Goal: Task Accomplishment & Management: Manage account settings

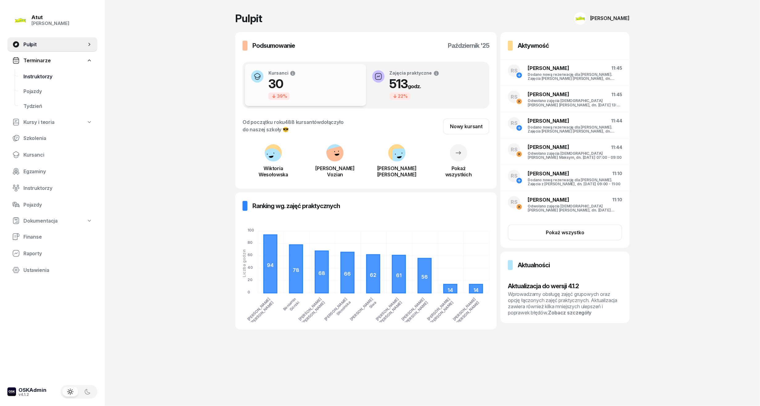
click at [28, 74] on span "Instruktorzy" at bounding box center [57, 77] width 69 height 6
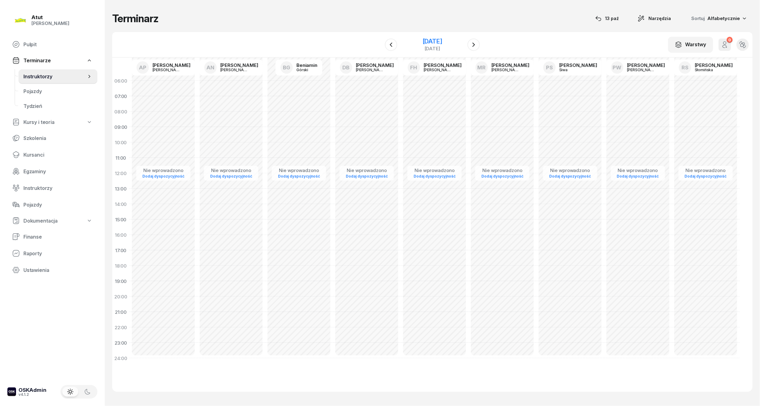
click at [440, 39] on div "[DATE]" at bounding box center [433, 41] width 20 height 6
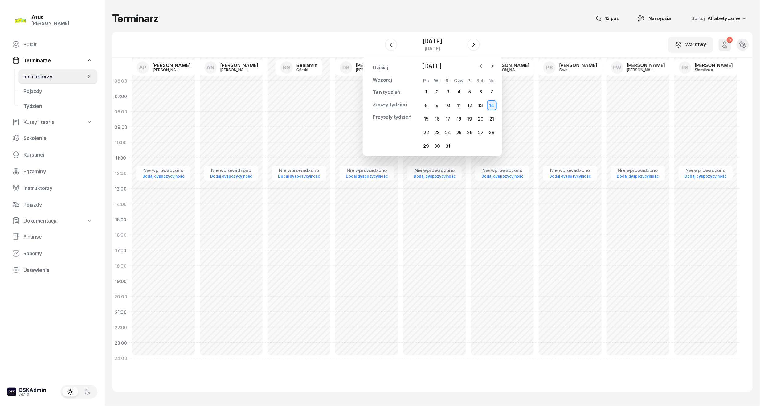
click at [480, 67] on icon "button" at bounding box center [482, 66] width 6 height 6
click at [428, 119] on div "13" at bounding box center [426, 119] width 10 height 10
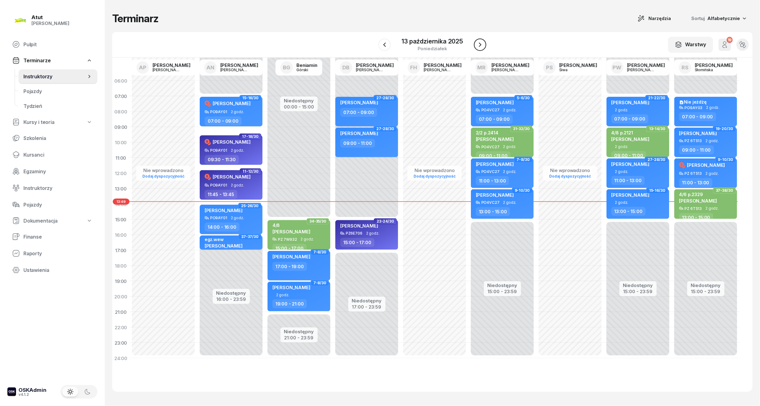
click at [478, 44] on icon "button" at bounding box center [480, 44] width 7 height 7
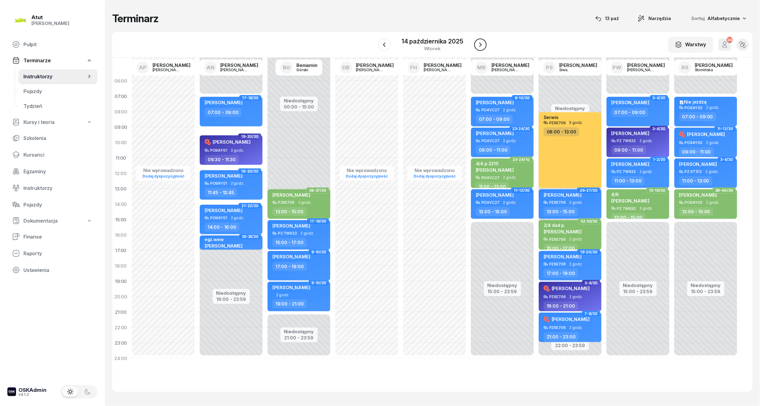
click at [483, 46] on icon "button" at bounding box center [480, 44] width 7 height 7
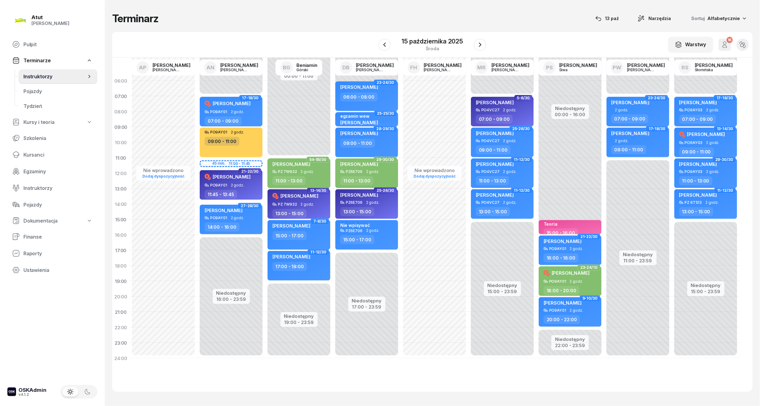
click at [287, 165] on span "[PERSON_NAME]" at bounding box center [292, 164] width 38 height 6
select select "11"
select select "13"
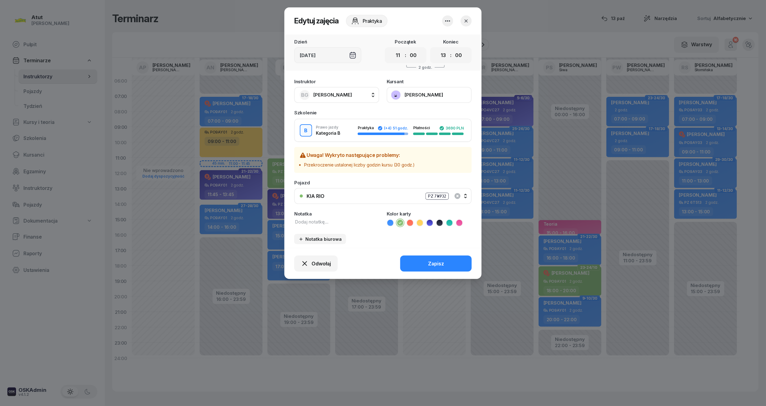
click at [331, 222] on textarea at bounding box center [336, 222] width 85 height 7
type textarea "4/4 /p/ 2422"
click at [438, 266] on button "Zapisz" at bounding box center [437, 264] width 72 height 16
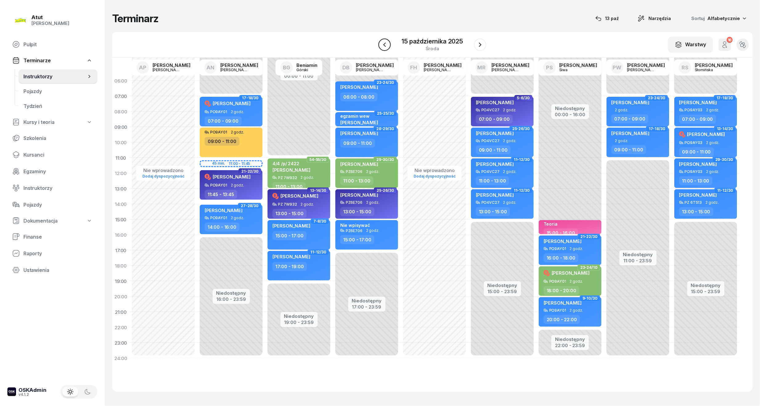
click at [386, 43] on icon "button" at bounding box center [384, 44] width 7 height 7
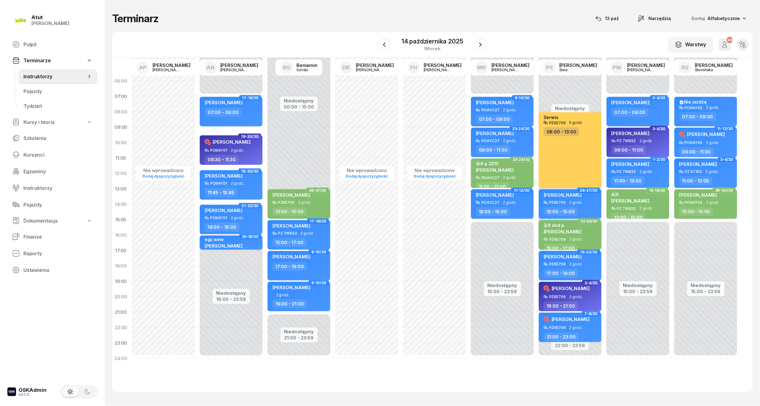
click at [570, 230] on span "[PERSON_NAME]" at bounding box center [563, 232] width 38 height 6
select select "15"
select select "17"
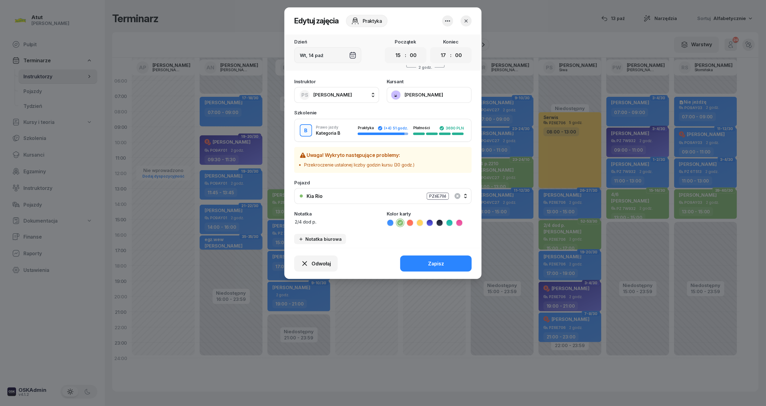
click at [319, 224] on textarea "2/4 dod p." at bounding box center [336, 222] width 85 height 7
type textarea "2/4 dod p. 2422"
drag, startPoint x: 450, startPoint y: 96, endPoint x: 425, endPoint y: 94, distance: 25.6
click at [425, 94] on button "[PERSON_NAME]" at bounding box center [429, 95] width 85 height 16
click at [467, 21] on icon "button" at bounding box center [466, 21] width 6 height 6
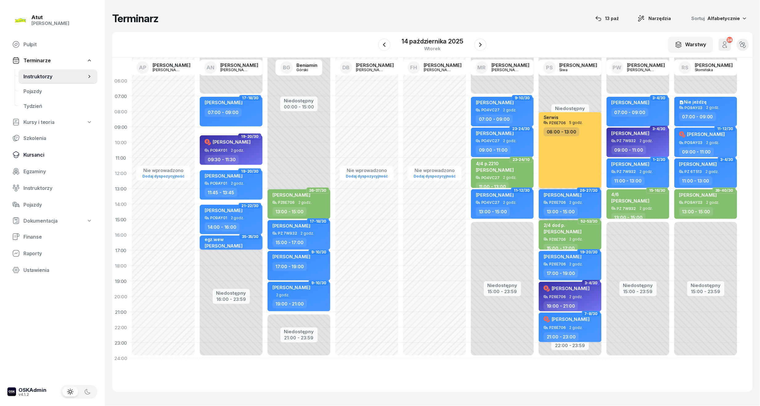
click at [34, 155] on span "Kursanci" at bounding box center [57, 155] width 69 height 6
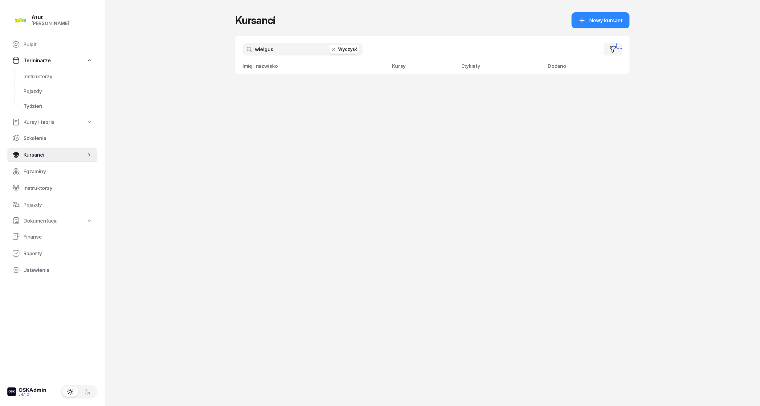
drag, startPoint x: 290, startPoint y: 48, endPoint x: 36, endPoint y: 66, distance: 254.6
click at [36, 66] on div "Atut [PERSON_NAME] Pulpit Terminarze Instruktorzy Pojazdy Tydzień Kursy i teori…" at bounding box center [380, 203] width 760 height 406
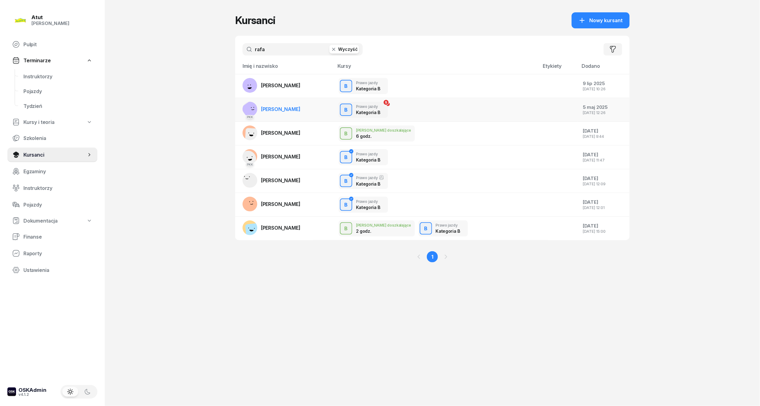
type input "rafa"
click at [274, 118] on td "PKK [PERSON_NAME]" at bounding box center [284, 110] width 99 height 24
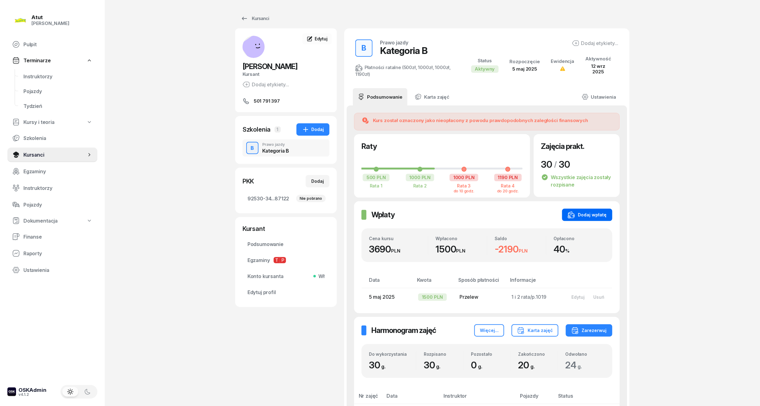
click at [587, 211] on button "Dodaj wpłatę" at bounding box center [587, 215] width 50 height 12
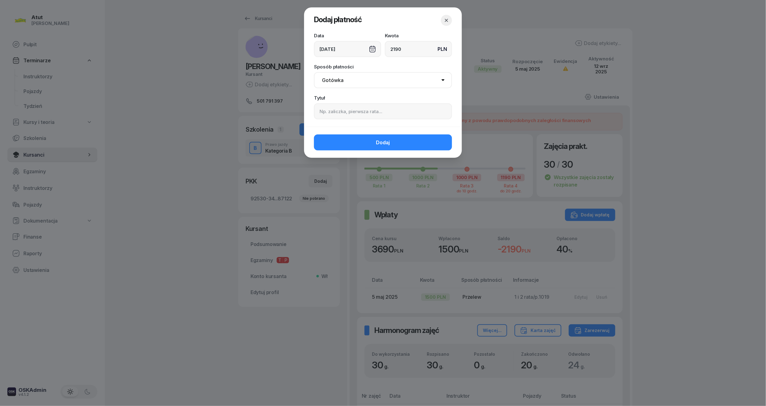
type input "2190"
click at [332, 115] on input at bounding box center [383, 111] width 138 height 16
click at [359, 109] on input at bounding box center [383, 111] width 138 height 16
paste input "2421"
type input "p.2421"
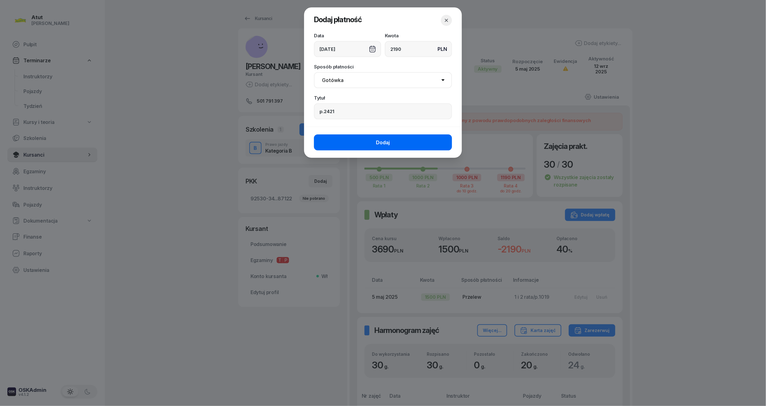
click at [357, 142] on button "Dodaj" at bounding box center [383, 142] width 138 height 16
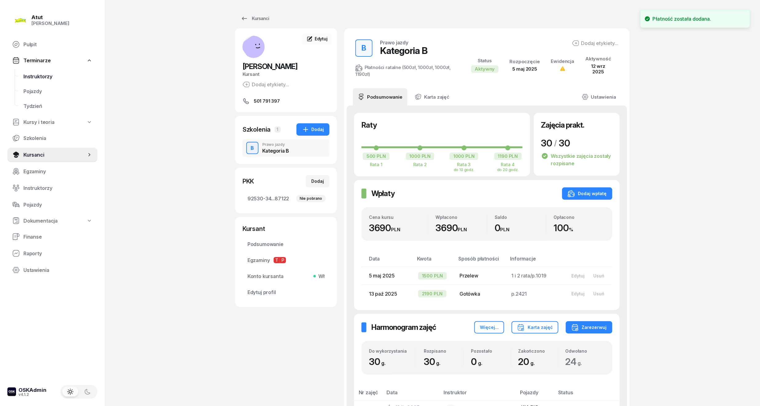
click at [43, 76] on span "Instruktorzy" at bounding box center [57, 77] width 69 height 6
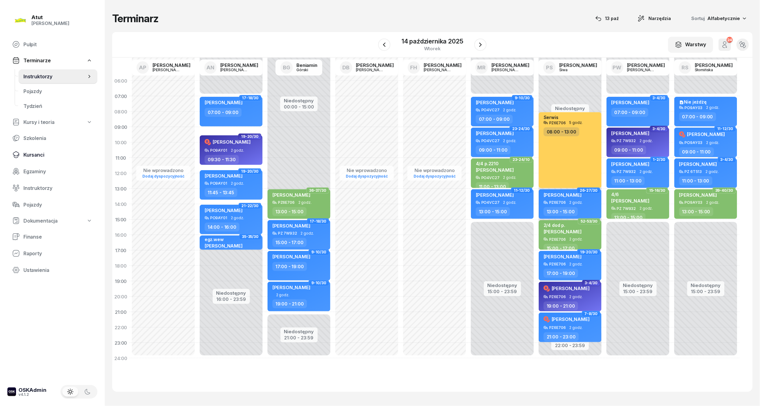
click at [34, 156] on span "Kursanci" at bounding box center [57, 155] width 69 height 6
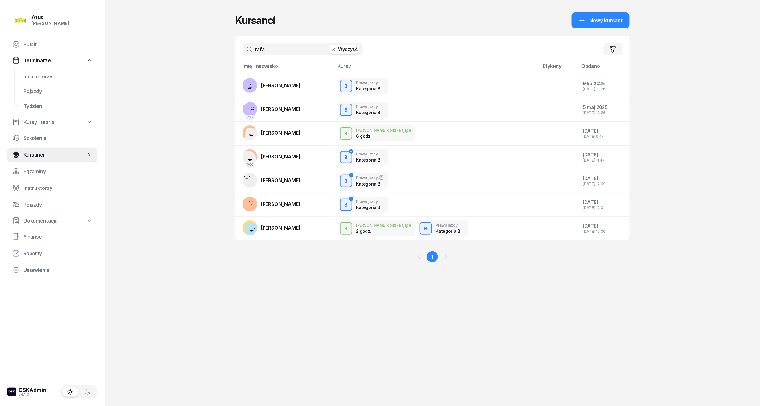
drag, startPoint x: 271, startPoint y: 46, endPoint x: 60, endPoint y: 59, distance: 211.3
click at [60, 59] on div "Atut [PERSON_NAME] Pulpit Terminarze Instruktorzy Pojazdy Tydzień Kursy i teori…" at bounding box center [380, 203] width 760 height 406
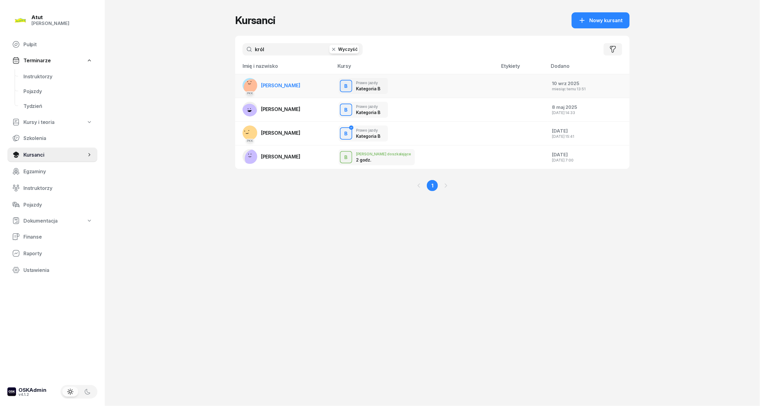
type input "król"
click at [291, 84] on td "PKK [GEOGRAPHIC_DATA][PERSON_NAME]" at bounding box center [284, 86] width 99 height 24
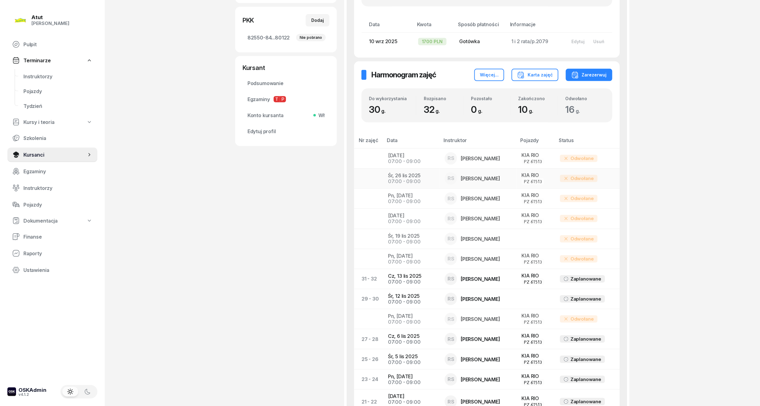
scroll to position [205, 0]
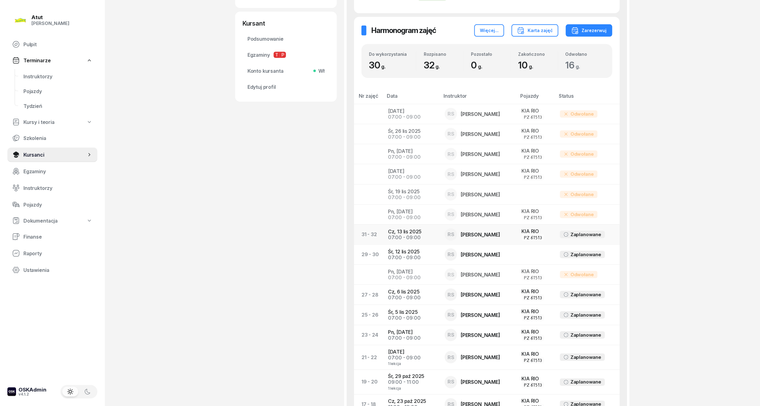
click at [402, 235] on div "07:00 - 09:00" at bounding box center [411, 238] width 47 height 6
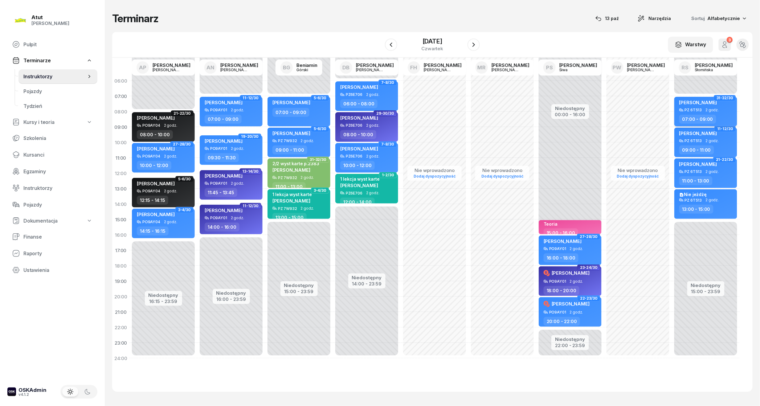
click at [707, 112] on div "[PERSON_NAME] PZ 6T513 2 godz. 07:00 - 09:00" at bounding box center [706, 112] width 63 height 30
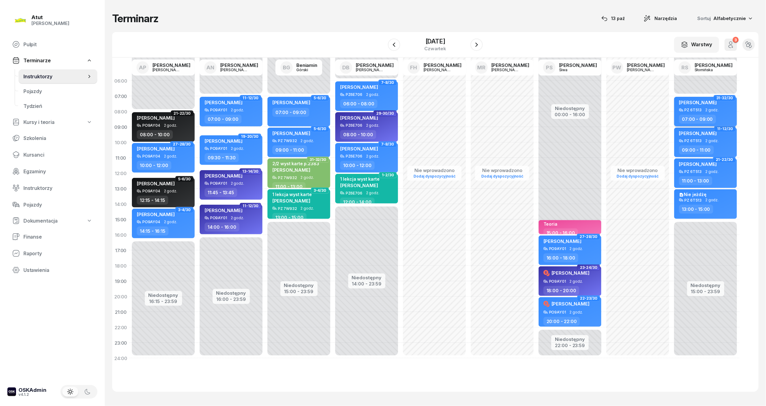
select select "07"
select select "09"
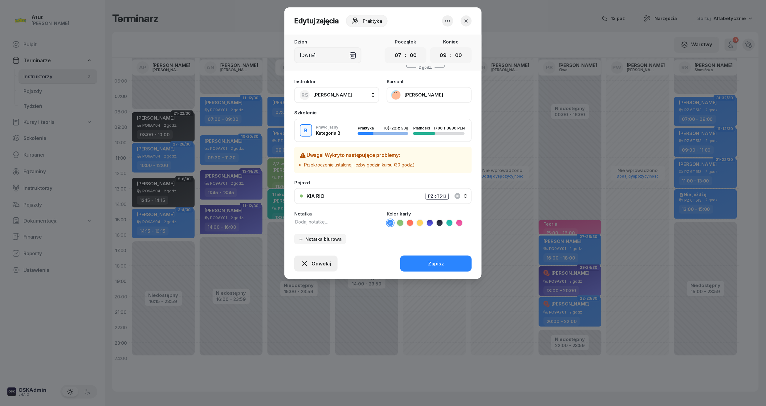
click at [325, 265] on span "Odwołaj" at bounding box center [321, 264] width 19 height 6
click at [316, 215] on link "My odwołaliśmy" at bounding box center [312, 212] width 81 height 15
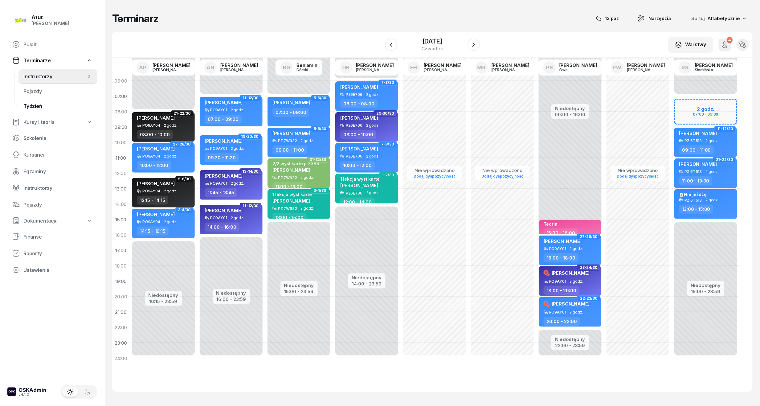
drag, startPoint x: 38, startPoint y: 153, endPoint x: 81, endPoint y: 108, distance: 62.6
click at [38, 153] on span "Kursanci" at bounding box center [57, 155] width 69 height 6
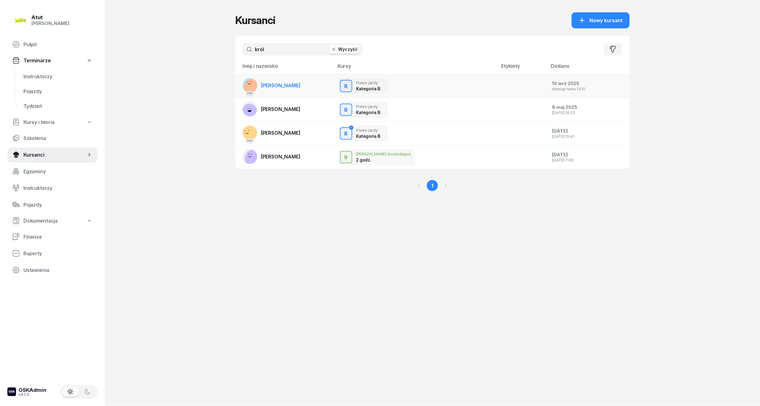
click at [275, 85] on span "[PERSON_NAME]" at bounding box center [280, 85] width 39 height 6
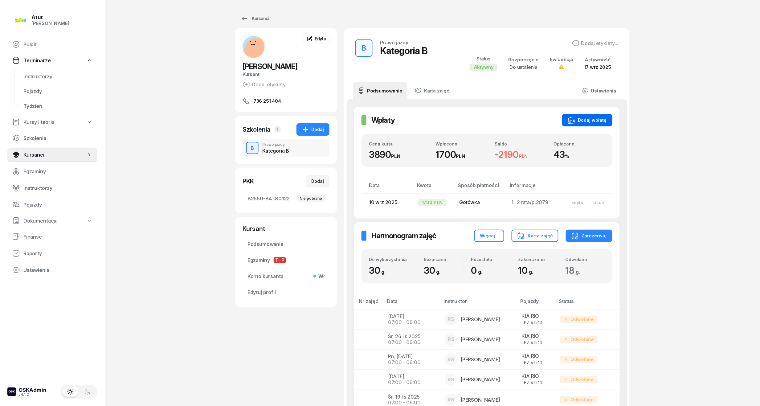
click at [580, 115] on button "Dodaj wpłatę" at bounding box center [587, 120] width 50 height 12
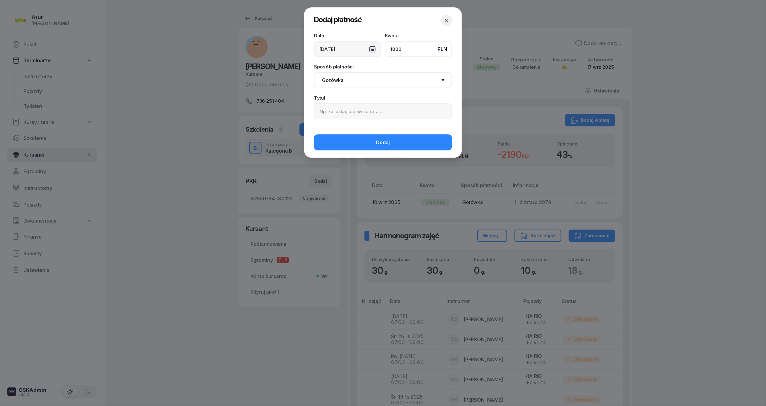
type input "1000"
click at [350, 115] on input at bounding box center [383, 111] width 138 height 16
type input "2 rata/p.2415"
click at [379, 141] on span "Dodaj" at bounding box center [383, 143] width 14 height 6
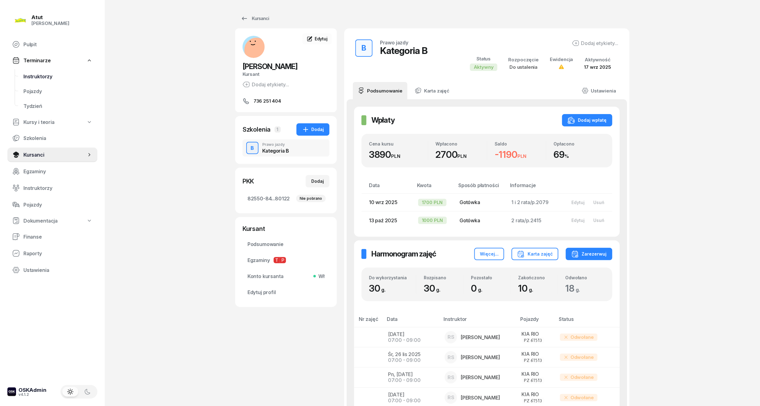
click at [35, 74] on span "Instruktorzy" at bounding box center [57, 77] width 69 height 6
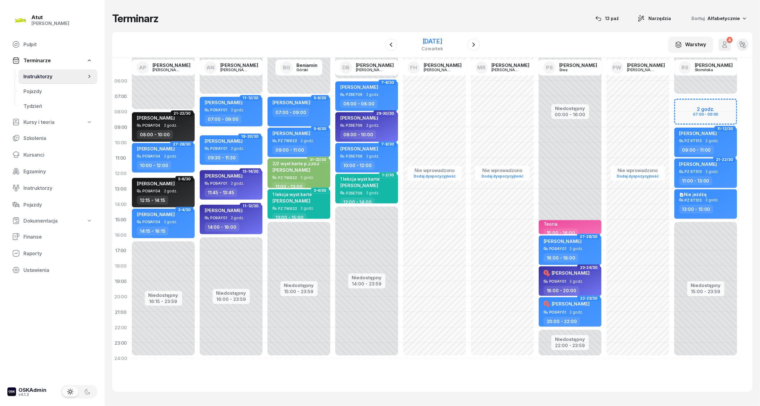
click at [433, 36] on div "[DATE]" at bounding box center [432, 45] width 63 height 18
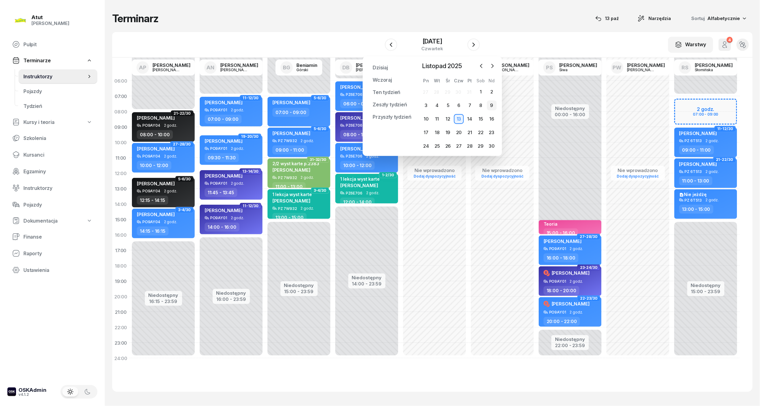
click at [490, 107] on div "9" at bounding box center [492, 106] width 10 height 10
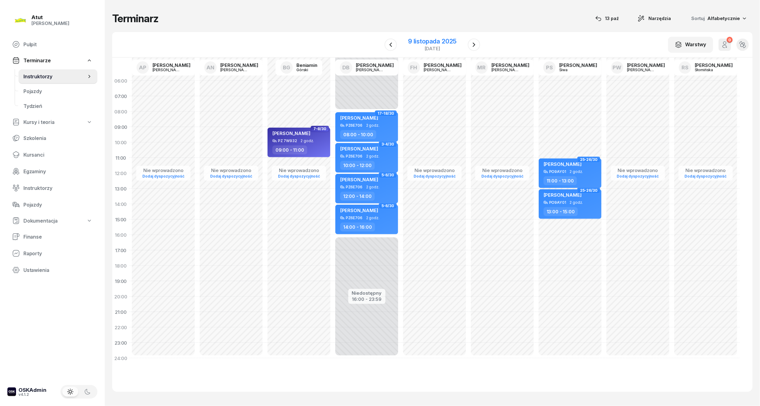
click at [448, 38] on div "9 listopada 2025" at bounding box center [432, 41] width 48 height 6
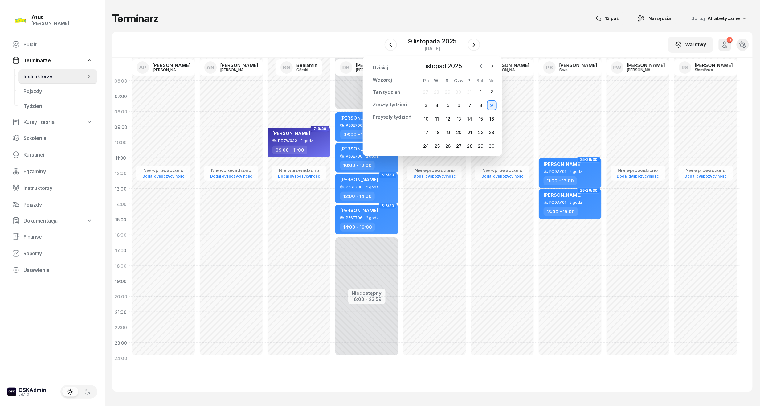
click at [482, 68] on icon "button" at bounding box center [482, 66] width 2 height 4
click at [426, 121] on div "13" at bounding box center [426, 119] width 10 height 10
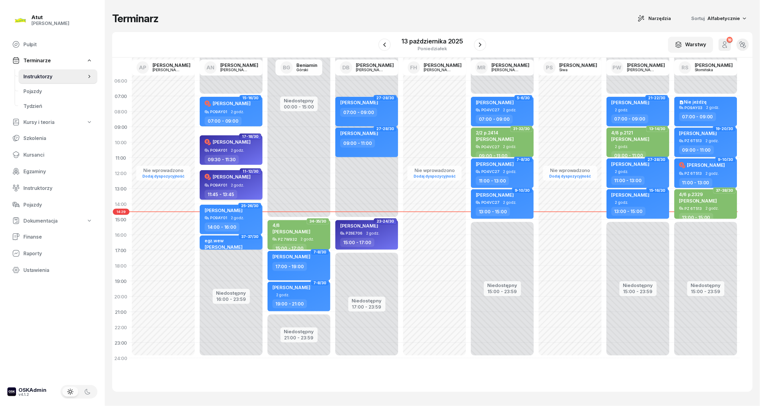
click at [245, 182] on div "[PERSON_NAME]" at bounding box center [228, 178] width 46 height 10
select select "11"
select select "45"
select select "13"
select select "45"
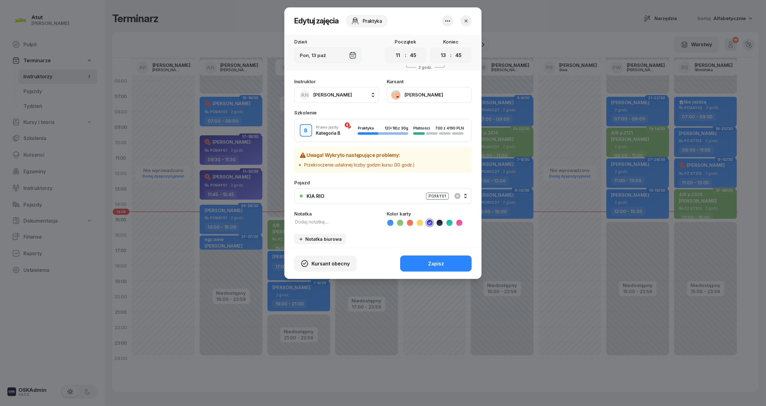
drag, startPoint x: 422, startPoint y: 94, endPoint x: 419, endPoint y: 121, distance: 27.9
click at [420, 118] on div "Instruktor AN [PERSON_NAME] AP [PERSON_NAME] AN [PERSON_NAME] BG [PERSON_NAME] …" at bounding box center [383, 162] width 197 height 172
click at [420, 95] on button "[PERSON_NAME]" at bounding box center [429, 95] width 85 height 16
click at [411, 112] on div "Otwórz profil" at bounding box center [407, 115] width 30 height 6
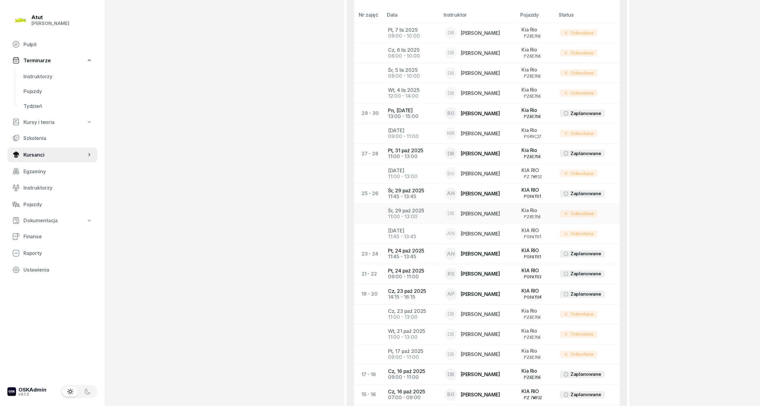
scroll to position [317, 0]
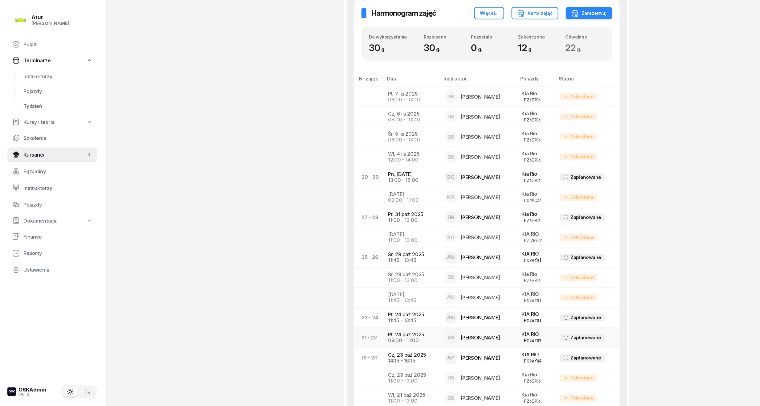
click at [411, 338] on td "Pt, [DATE] 09:00 - 11:00" at bounding box center [411, 338] width 57 height 20
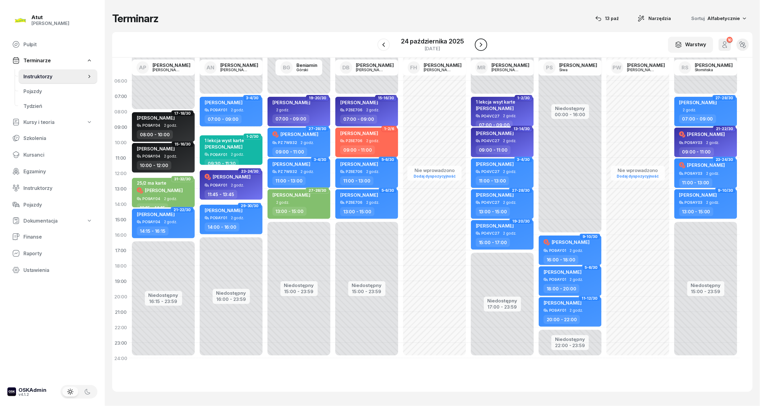
click at [481, 45] on icon "button" at bounding box center [481, 44] width 7 height 7
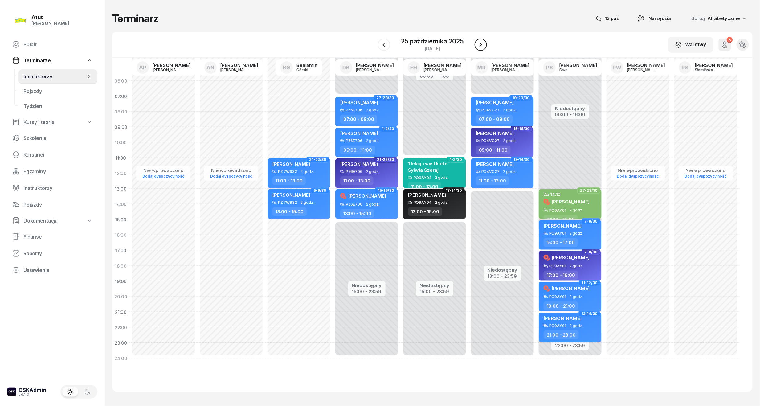
click at [481, 45] on icon "button" at bounding box center [481, 45] width 2 height 4
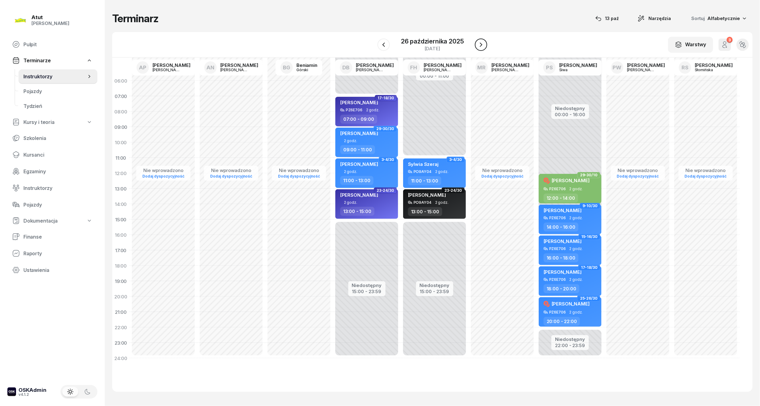
click at [481, 45] on icon "button" at bounding box center [481, 45] width 2 height 4
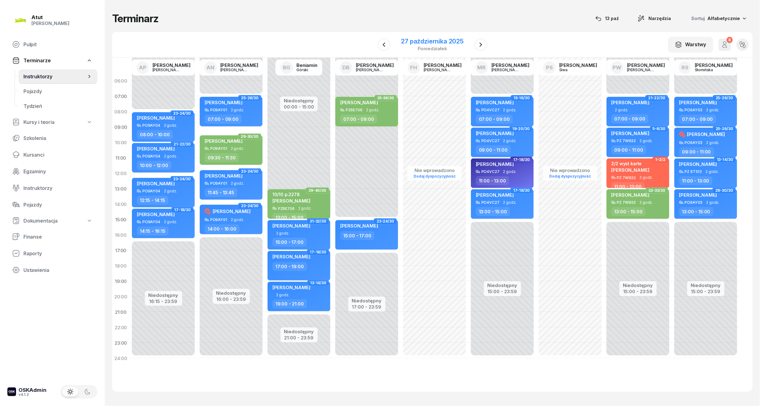
click at [432, 37] on div "[DATE]" at bounding box center [432, 45] width 77 height 18
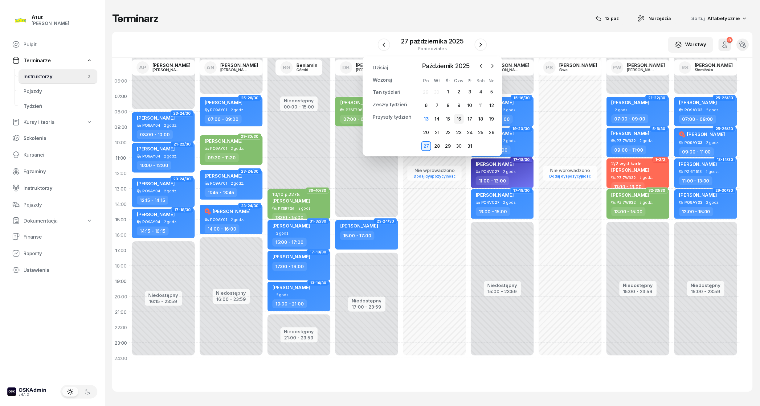
click at [459, 117] on div "16" at bounding box center [459, 119] width 10 height 10
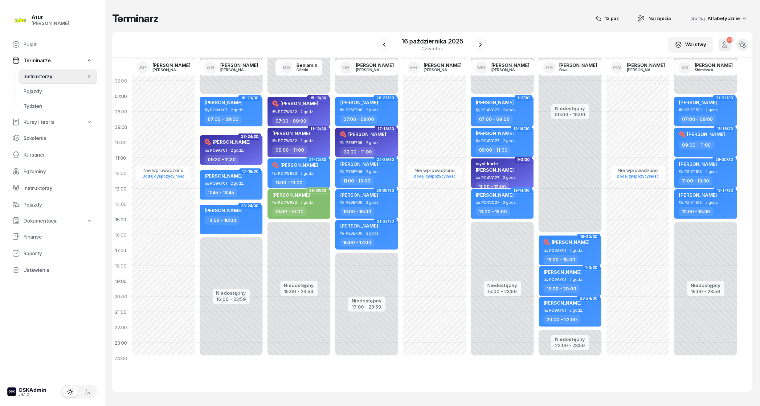
click at [373, 150] on div "09:00 - 11:00" at bounding box center [357, 151] width 35 height 9
select select "09"
select select "11"
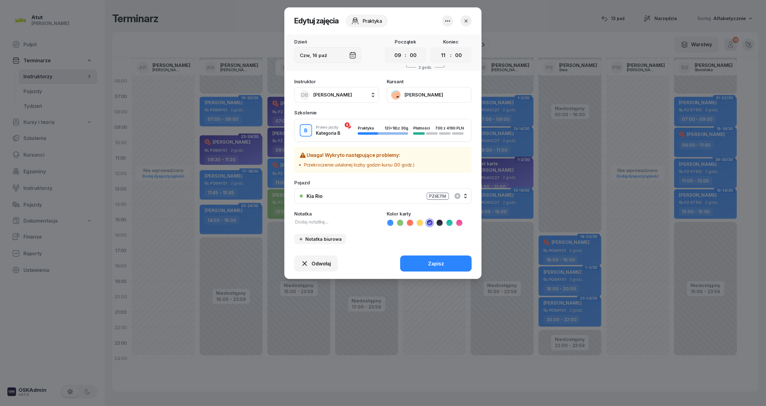
click at [434, 94] on button "[PERSON_NAME]" at bounding box center [429, 95] width 85 height 16
click at [429, 117] on link "Otwórz profil" at bounding box center [428, 115] width 81 height 14
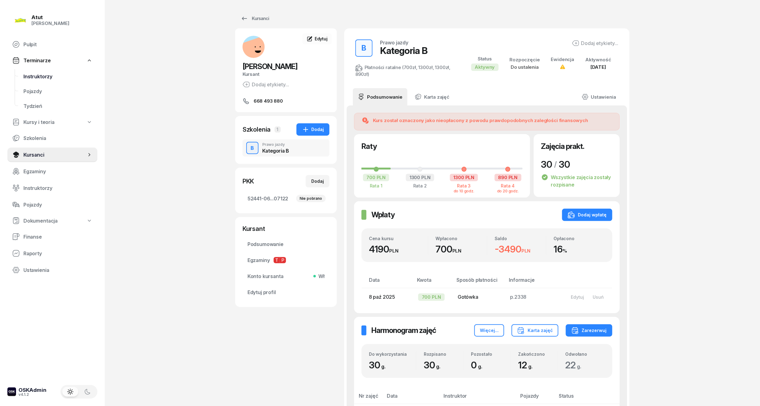
click at [29, 78] on span "Instruktorzy" at bounding box center [57, 77] width 69 height 6
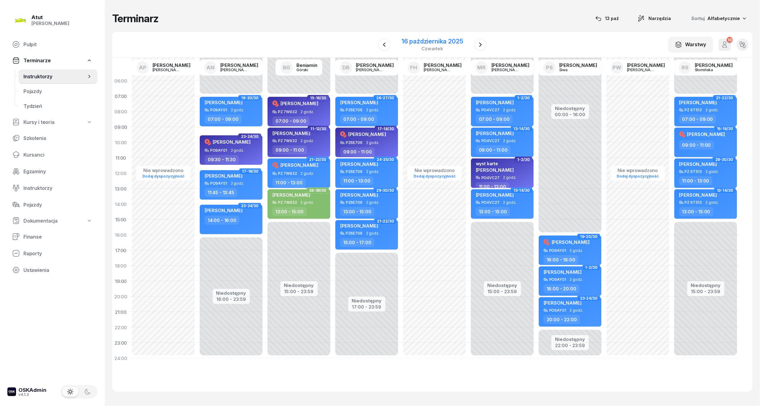
click at [450, 37] on div "[DATE]" at bounding box center [432, 45] width 76 height 18
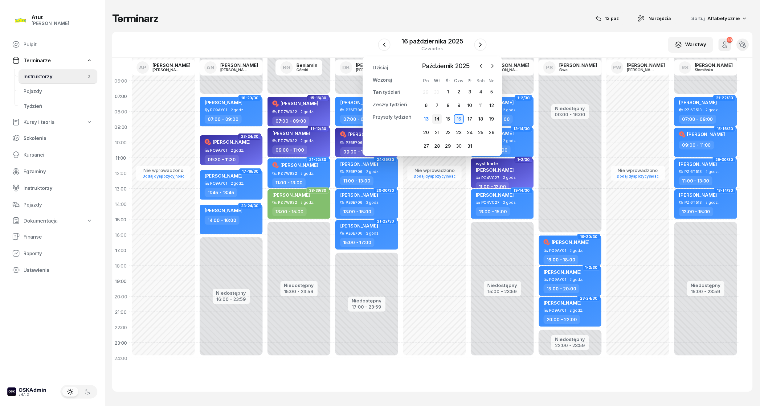
click at [440, 117] on div "14" at bounding box center [437, 119] width 10 height 10
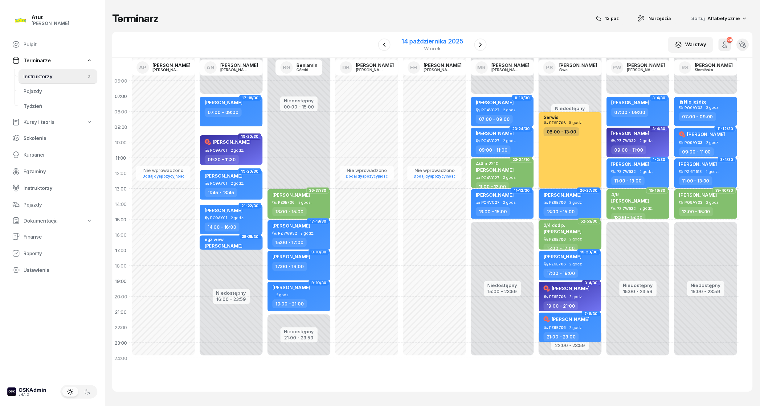
click at [417, 38] on div "14 października 2025" at bounding box center [433, 41] width 62 height 6
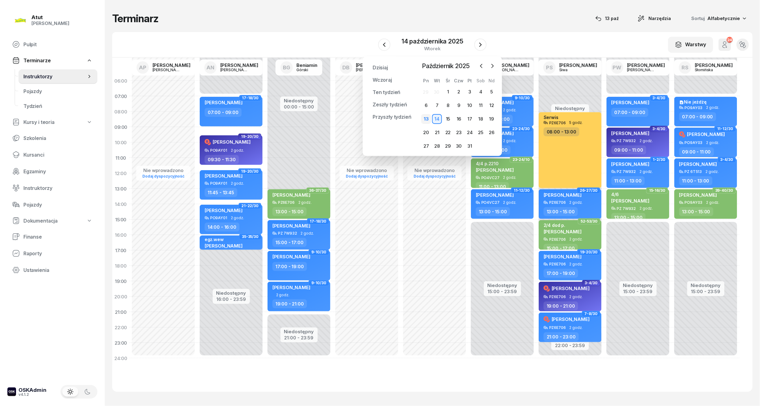
click at [428, 118] on div "13" at bounding box center [426, 119] width 10 height 10
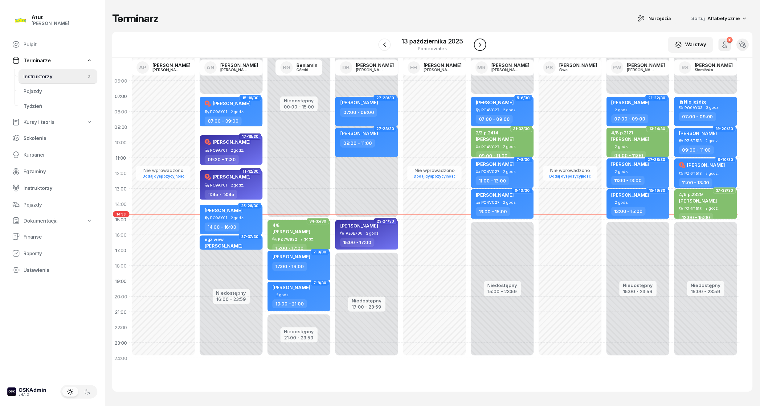
click at [478, 47] on icon "button" at bounding box center [480, 44] width 7 height 7
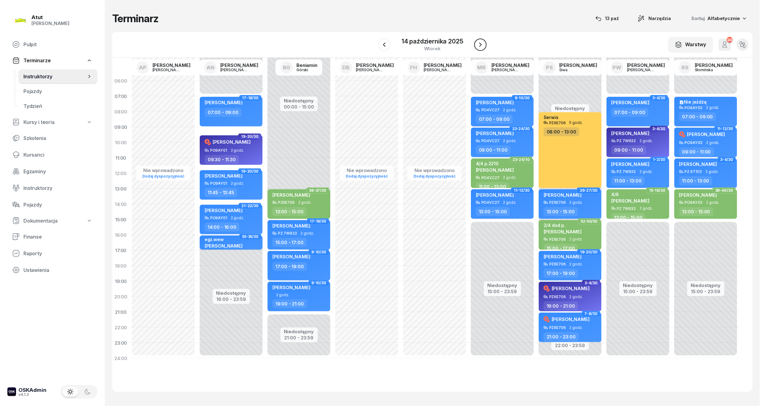
click at [478, 47] on icon "button" at bounding box center [480, 44] width 7 height 7
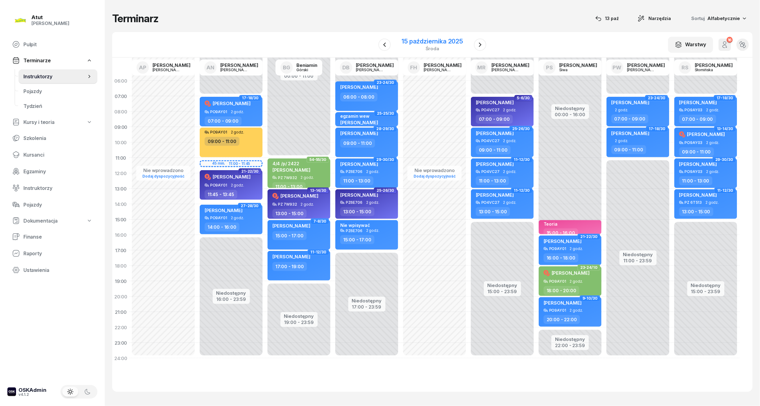
click at [429, 36] on div "[DATE]" at bounding box center [433, 45] width 76 height 18
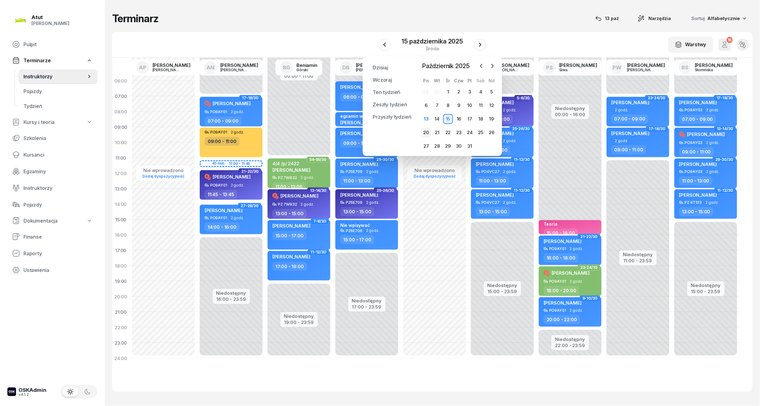
click at [427, 129] on div "20" at bounding box center [426, 133] width 10 height 10
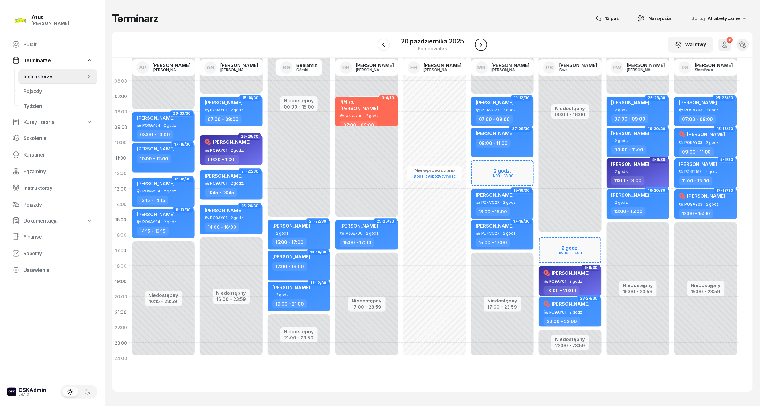
click at [483, 46] on icon "button" at bounding box center [481, 44] width 7 height 7
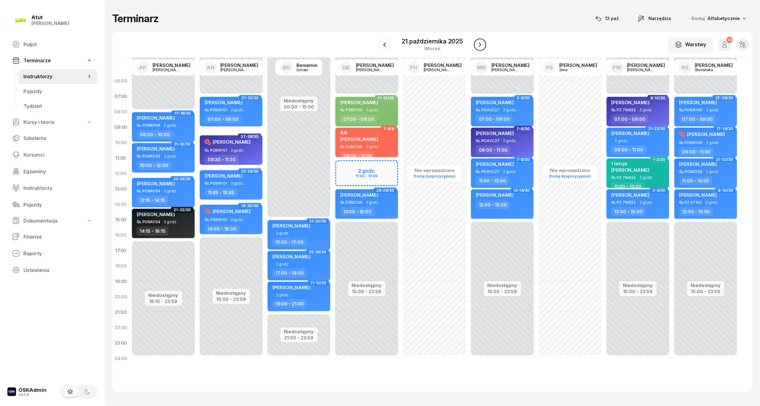
click at [483, 46] on icon "button" at bounding box center [480, 44] width 7 height 7
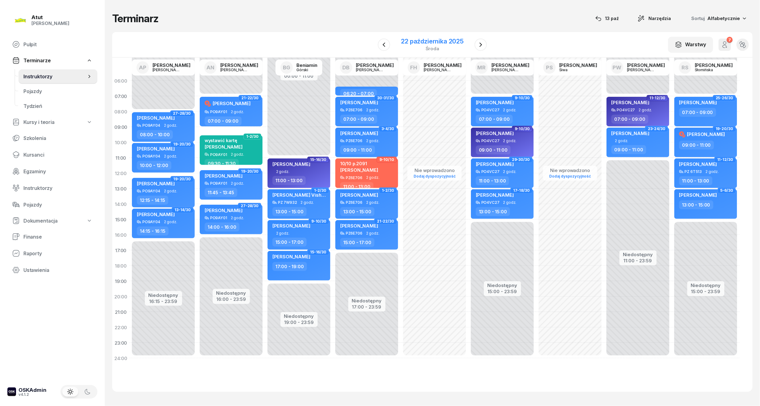
click at [442, 41] on div "22 października 2025" at bounding box center [432, 41] width 63 height 6
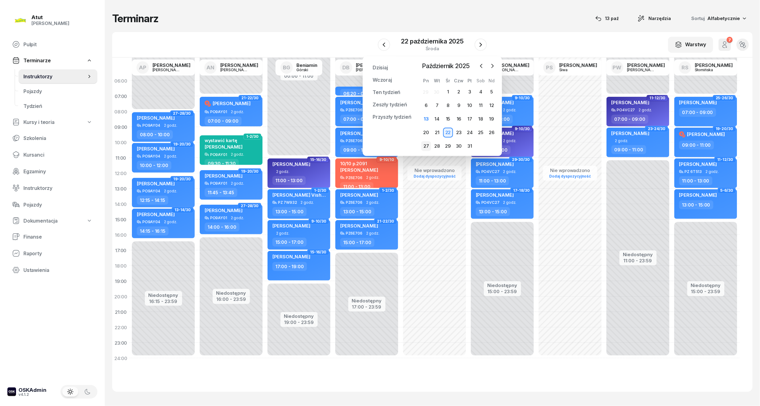
click at [428, 143] on div "27" at bounding box center [426, 146] width 10 height 10
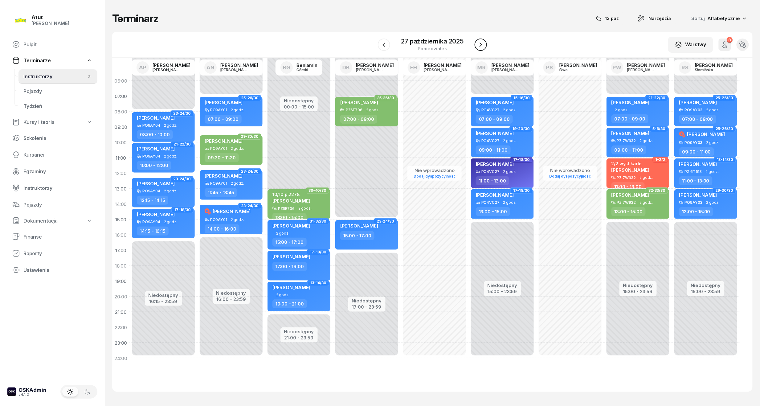
click at [479, 43] on icon "button" at bounding box center [480, 44] width 7 height 7
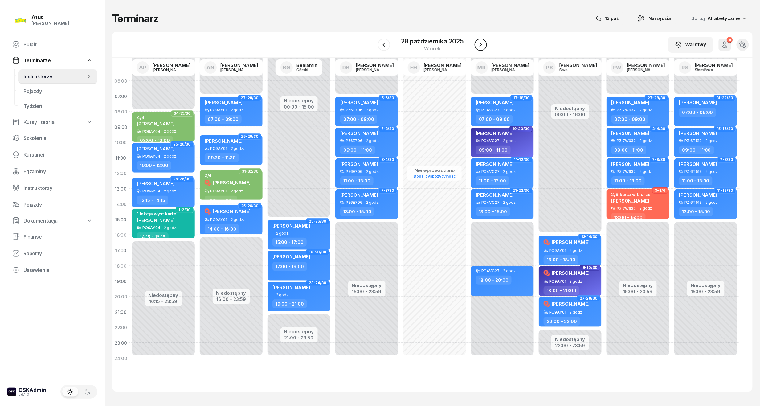
click at [479, 43] on icon "button" at bounding box center [480, 44] width 7 height 7
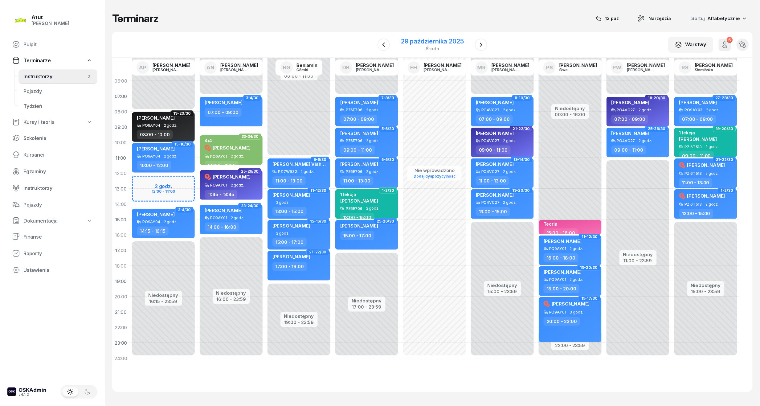
click at [438, 40] on div "29 października 2025" at bounding box center [432, 41] width 63 height 6
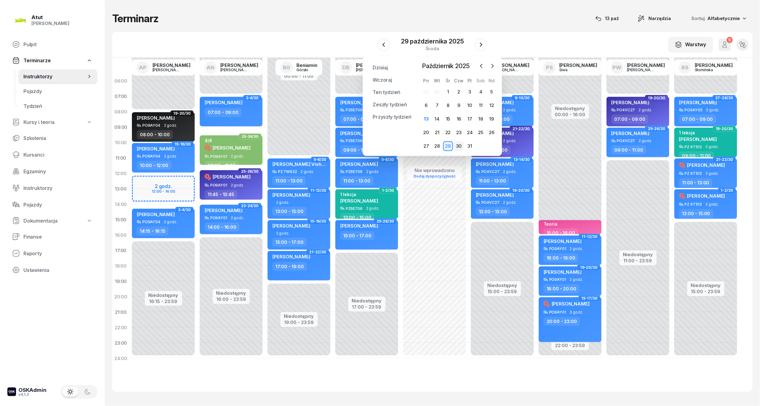
click at [456, 151] on div "30" at bounding box center [459, 146] width 10 height 10
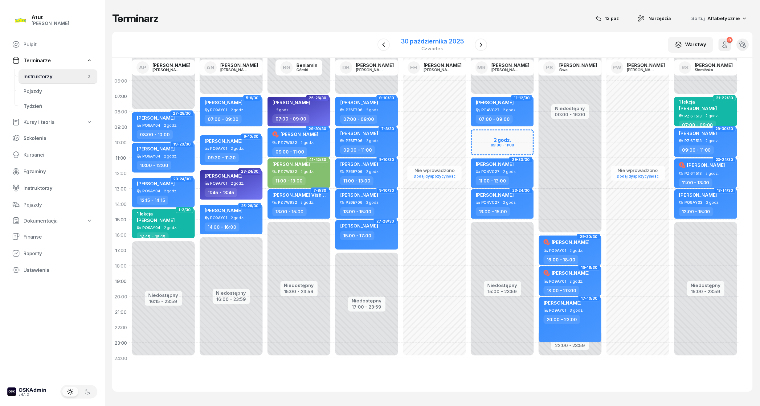
click at [416, 39] on div "30 października 2025" at bounding box center [432, 41] width 63 height 6
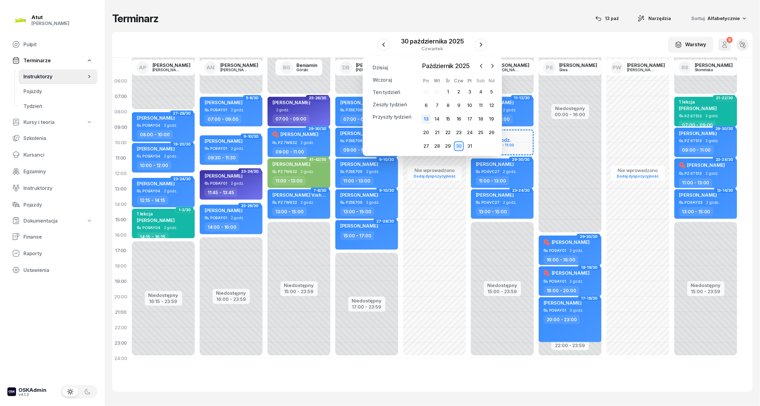
click at [427, 120] on div "13" at bounding box center [426, 119] width 10 height 10
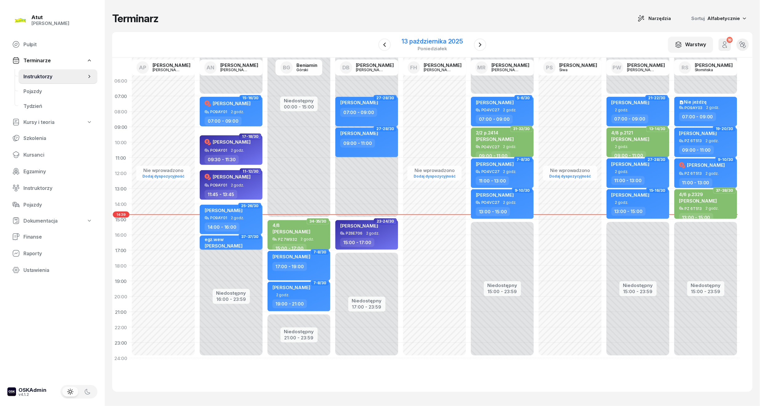
click at [441, 42] on div "13 października 2025" at bounding box center [432, 41] width 61 height 6
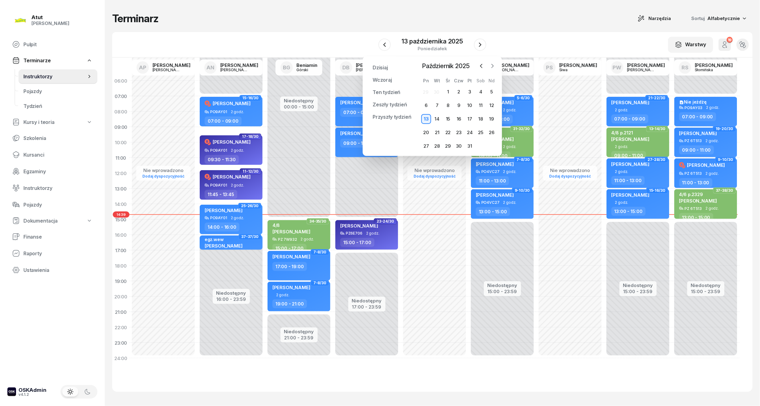
click at [488, 65] on button "button" at bounding box center [492, 65] width 9 height 9
click at [433, 92] on div "2" at bounding box center [437, 92] width 10 height 10
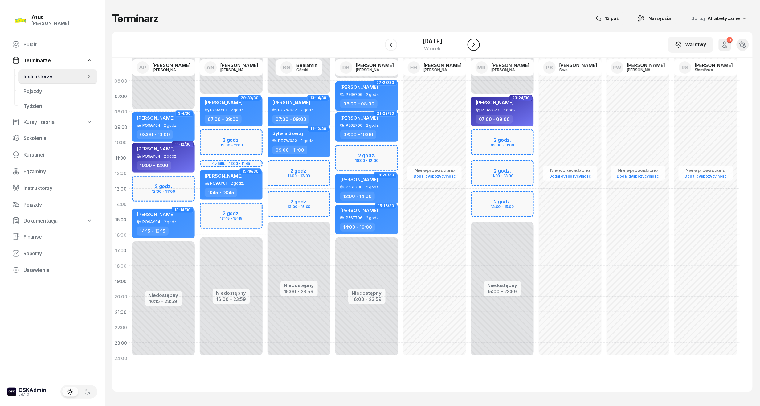
click at [470, 43] on icon "button" at bounding box center [473, 44] width 7 height 7
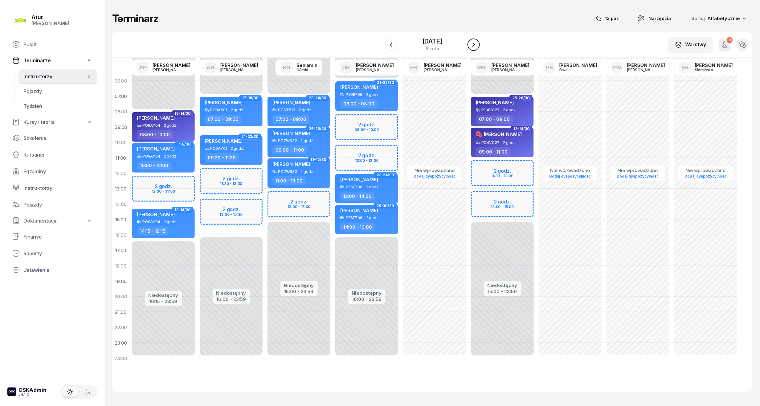
click at [470, 43] on icon "button" at bounding box center [473, 44] width 7 height 7
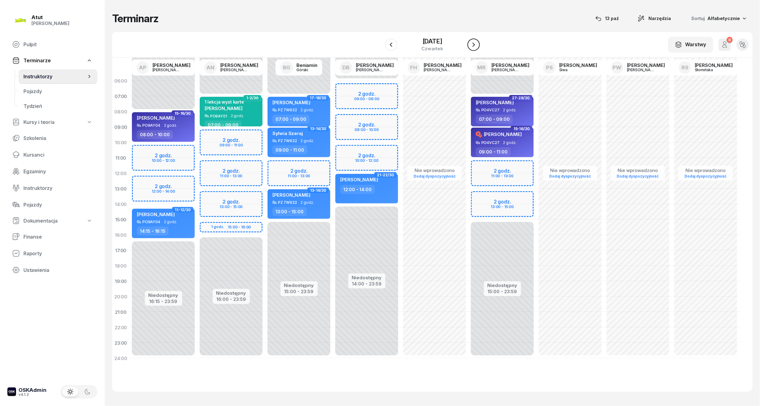
click at [470, 43] on icon "button" at bounding box center [473, 44] width 7 height 7
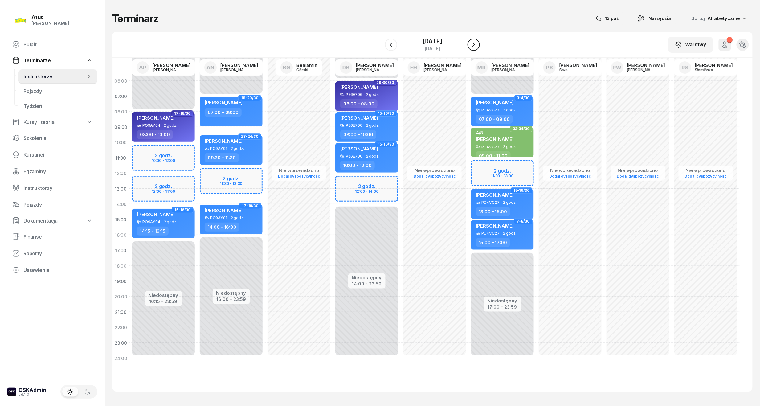
click at [470, 43] on icon "button" at bounding box center [473, 44] width 7 height 7
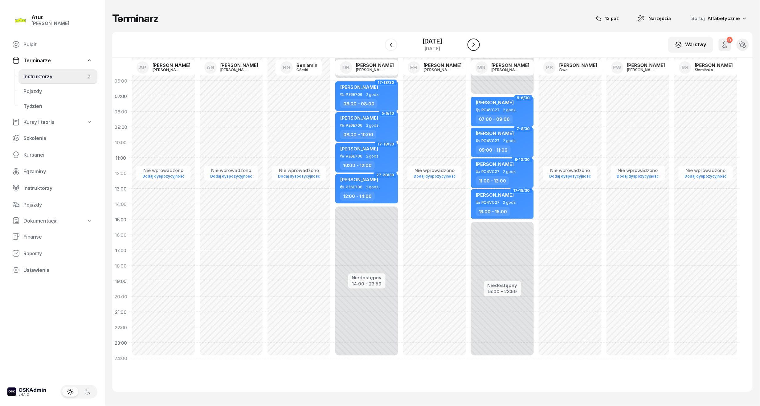
click at [470, 43] on icon "button" at bounding box center [473, 44] width 7 height 7
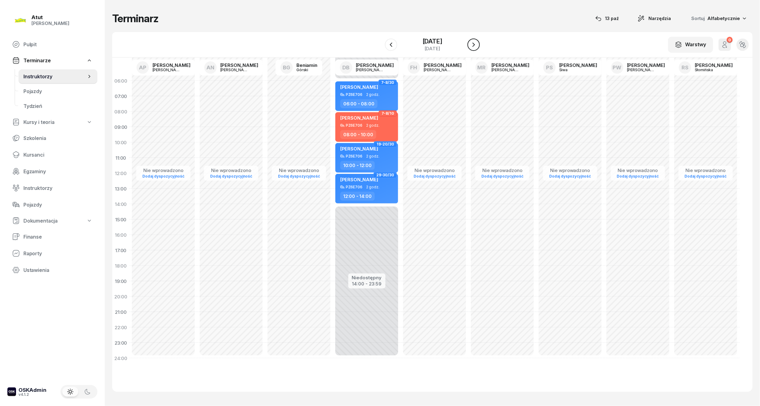
click at [470, 43] on icon "button" at bounding box center [473, 44] width 7 height 7
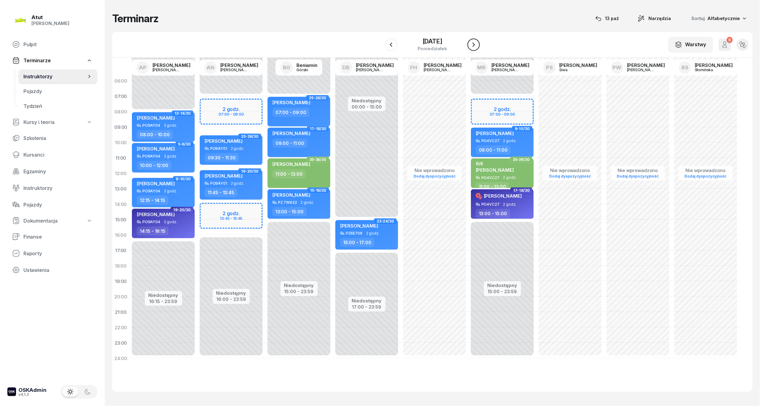
click at [470, 43] on icon "button" at bounding box center [473, 44] width 7 height 7
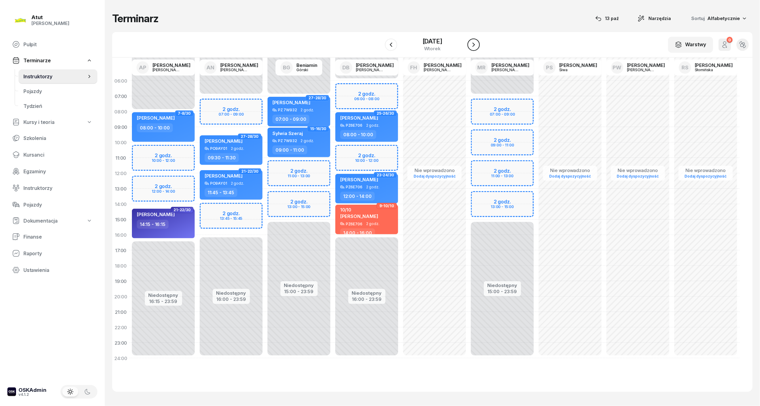
click at [470, 43] on icon "button" at bounding box center [473, 44] width 7 height 7
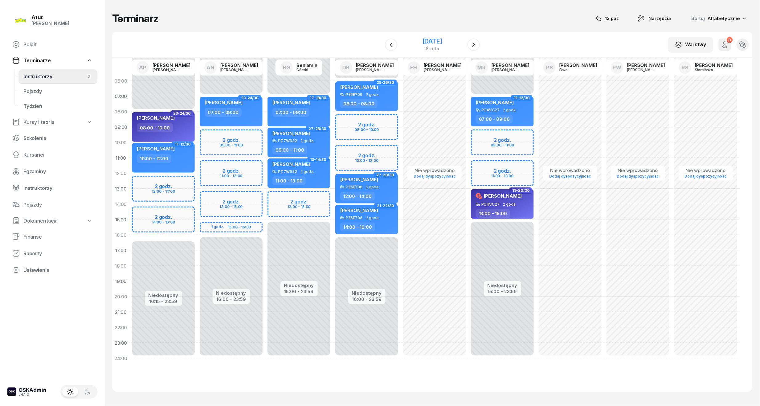
click at [442, 46] on div "[DATE]" at bounding box center [433, 44] width 20 height 13
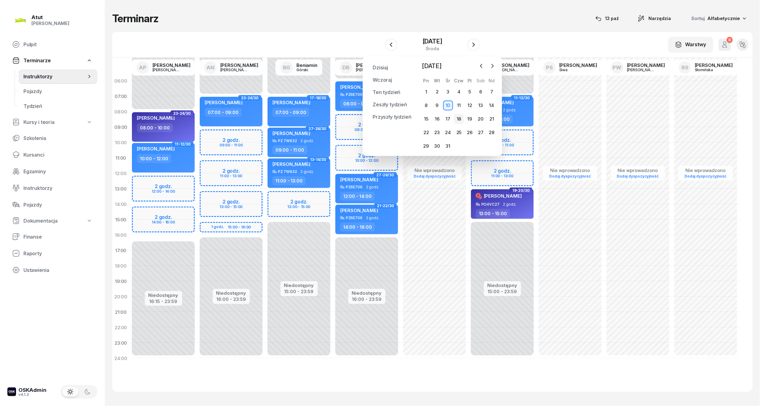
click at [458, 117] on div "18" at bounding box center [459, 119] width 10 height 10
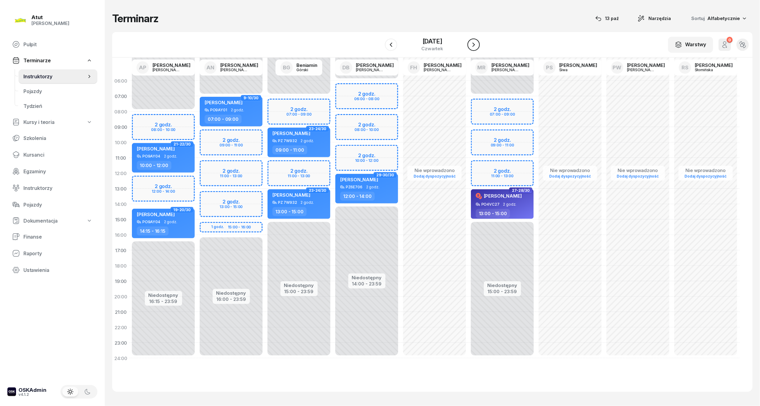
click at [469, 45] on button "button" at bounding box center [474, 45] width 12 height 12
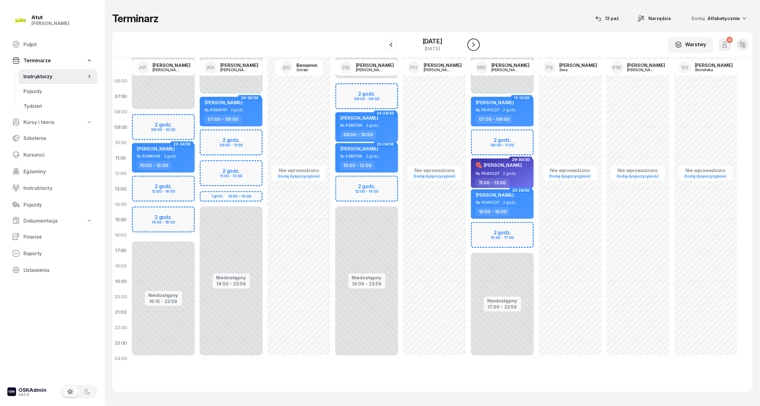
click at [472, 43] on icon "button" at bounding box center [473, 44] width 7 height 7
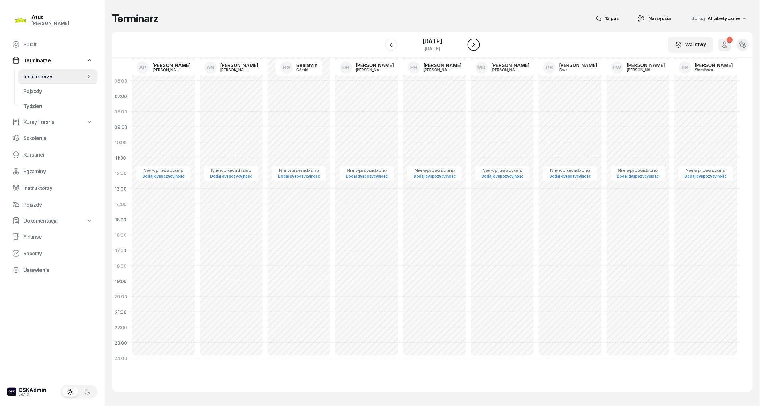
click at [472, 43] on icon "button" at bounding box center [473, 44] width 7 height 7
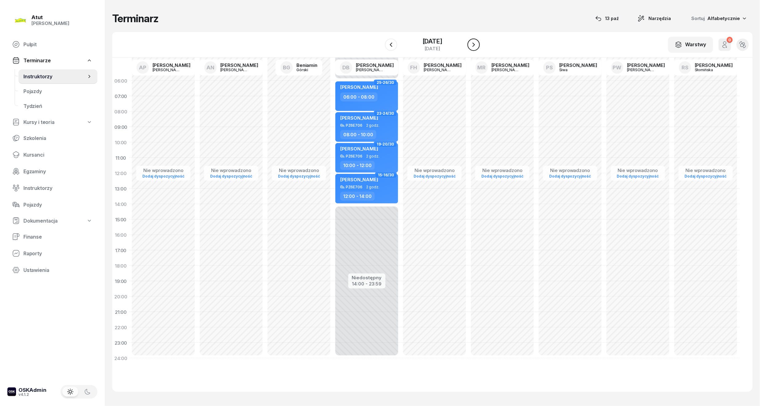
click at [472, 43] on icon "button" at bounding box center [473, 44] width 7 height 7
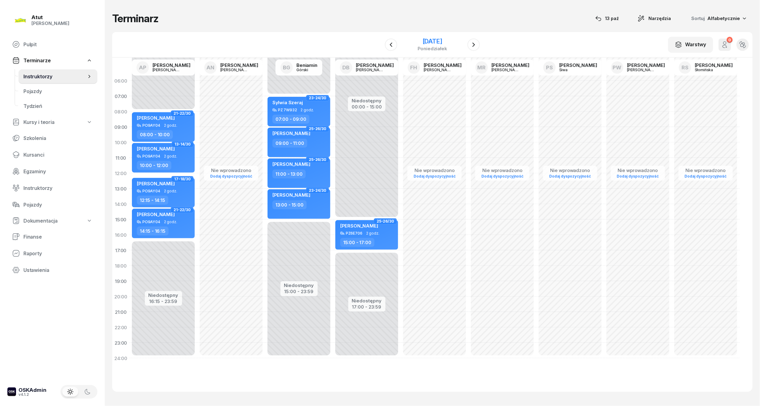
click at [435, 41] on div "[DATE]" at bounding box center [433, 41] width 30 height 6
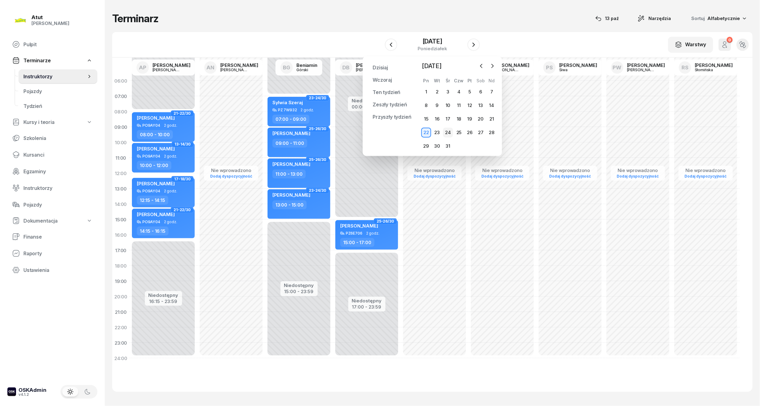
click at [448, 134] on div "24" at bounding box center [448, 133] width 10 height 10
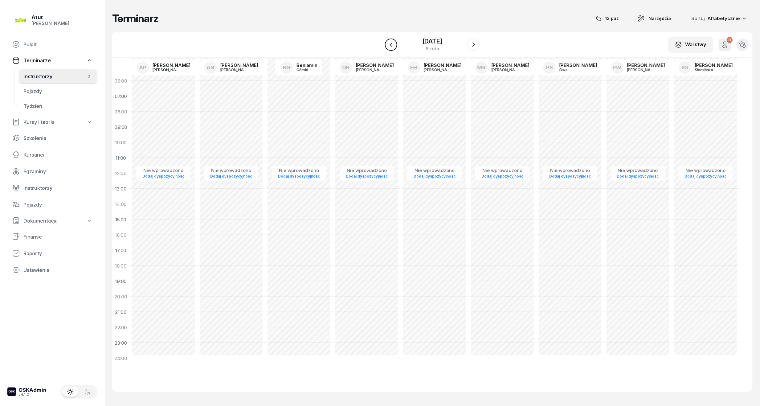
click at [395, 40] on button "button" at bounding box center [391, 45] width 12 height 12
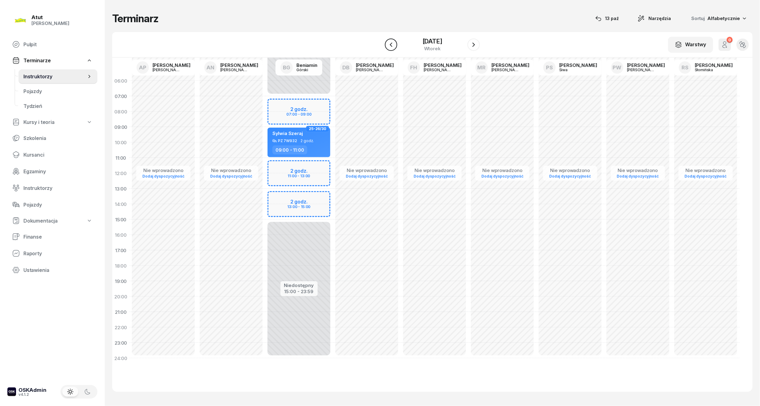
click at [392, 41] on icon "button" at bounding box center [391, 44] width 7 height 7
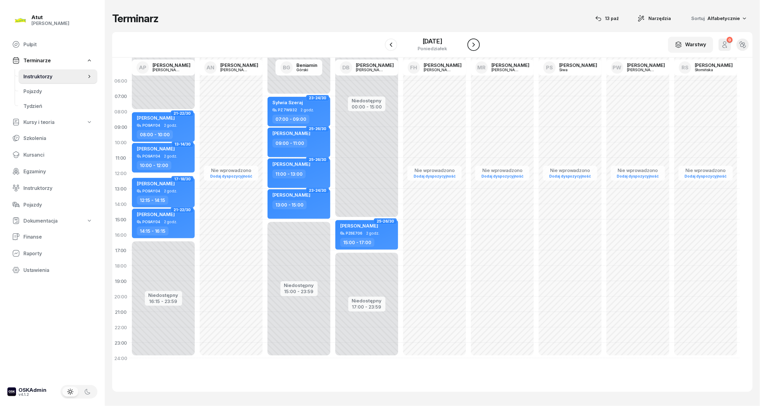
click at [474, 47] on icon "button" at bounding box center [473, 44] width 7 height 7
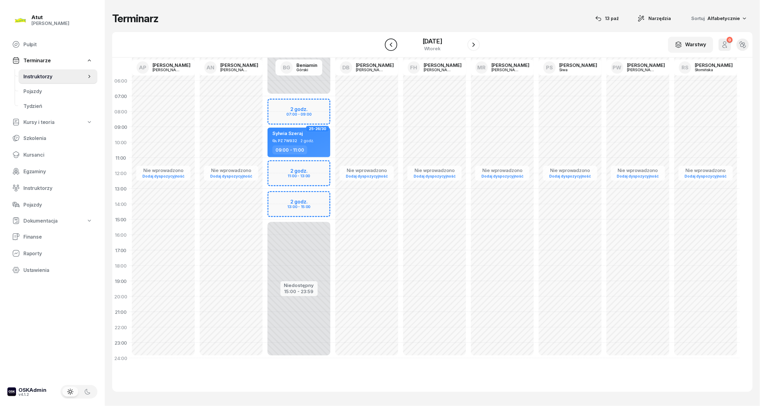
click at [389, 44] on icon "button" at bounding box center [391, 44] width 7 height 7
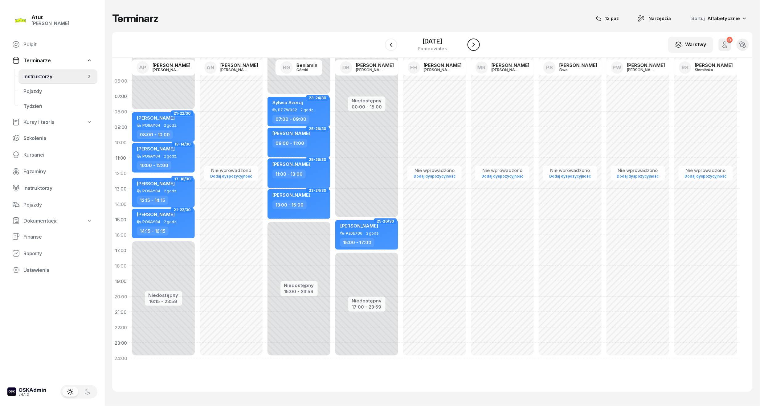
click at [473, 44] on icon "button" at bounding box center [473, 44] width 7 height 7
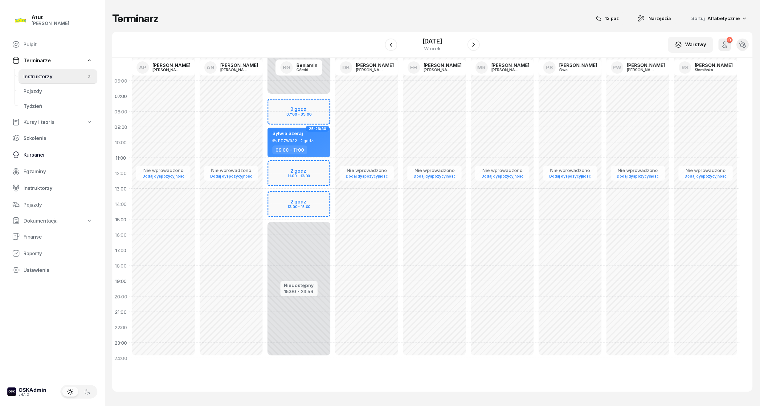
click at [42, 156] on span "Kursanci" at bounding box center [57, 155] width 69 height 6
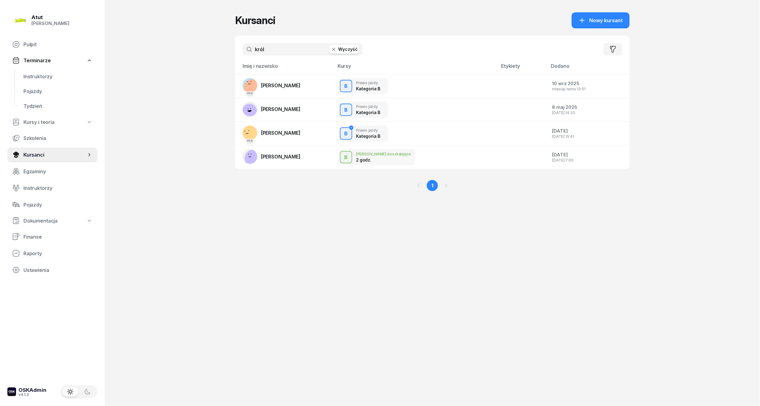
drag, startPoint x: 149, startPoint y: 51, endPoint x: 115, endPoint y: 55, distance: 34.4
click at [115, 55] on div "Atut [PERSON_NAME] Pulpit Terminarze Instruktorzy Pojazdy Tydzień Kursy i teori…" at bounding box center [380, 203] width 760 height 406
click at [41, 79] on link "Instruktorzy" at bounding box center [57, 76] width 79 height 15
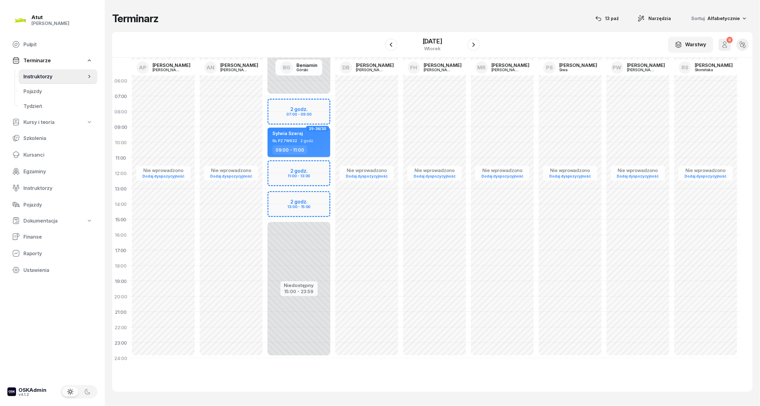
click at [422, 34] on div "W Wybierz AP [PERSON_NAME] AN [PERSON_NAME] BG [PERSON_NAME] DB [PERSON_NAME] F…" at bounding box center [432, 45] width 641 height 26
click at [427, 44] on div "[DATE]" at bounding box center [433, 41] width 20 height 6
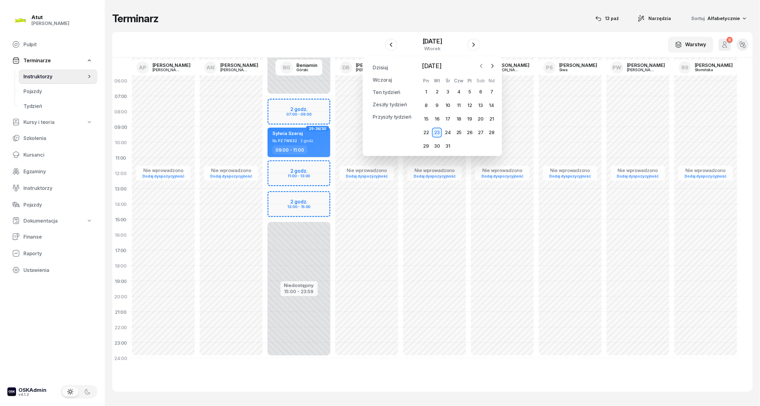
click at [482, 67] on icon "button" at bounding box center [482, 66] width 6 height 6
click at [433, 117] on div "14" at bounding box center [437, 119] width 10 height 10
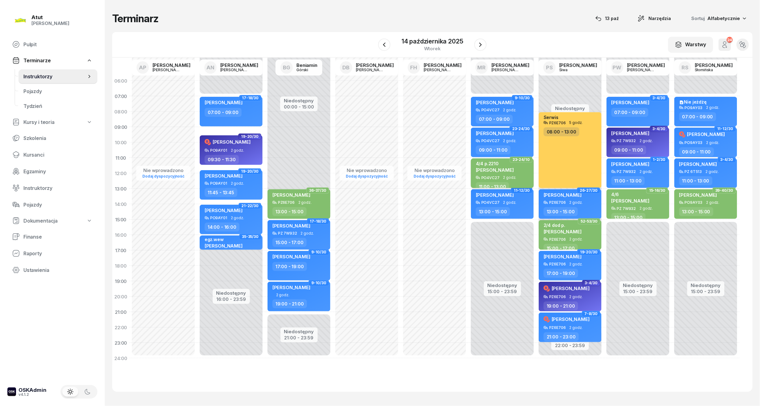
click at [512, 167] on span "[PERSON_NAME]" at bounding box center [495, 170] width 38 height 6
select select "11"
select select "13"
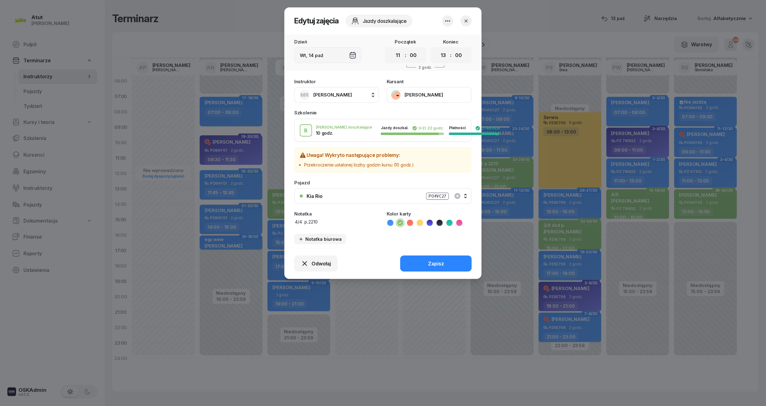
click at [320, 272] on div "Odwołaj Zapisz" at bounding box center [383, 263] width 197 height 31
click at [306, 271] on div "Odwołaj Zapisz" at bounding box center [383, 263] width 197 height 31
click at [314, 265] on span "Odwołaj" at bounding box center [321, 264] width 19 height 6
click at [311, 214] on div "My odwołaliśmy" at bounding box center [305, 212] width 37 height 6
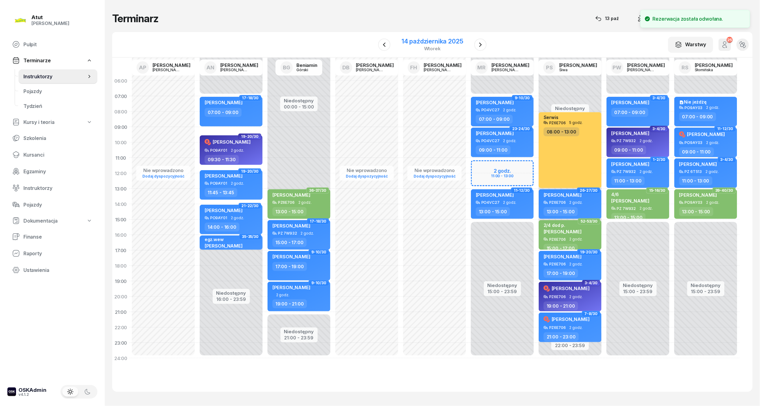
click at [447, 36] on div "[DATE]" at bounding box center [432, 45] width 76 height 18
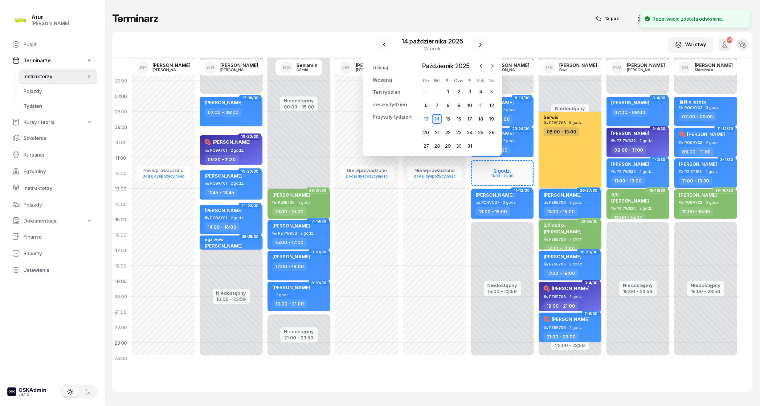
click at [425, 132] on div "20" at bounding box center [426, 133] width 10 height 10
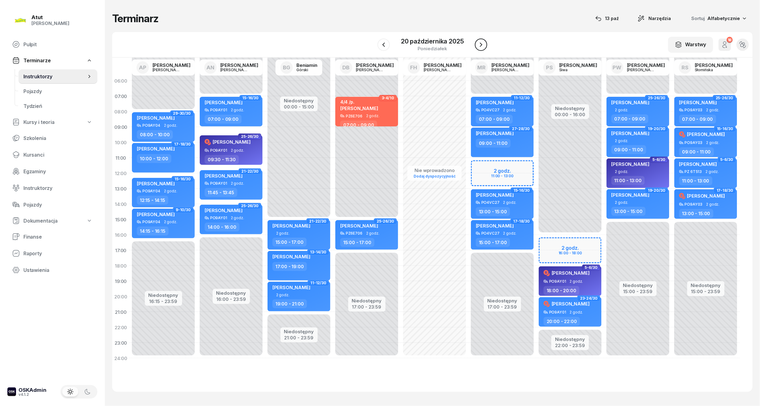
click at [484, 41] on icon "button" at bounding box center [481, 44] width 7 height 7
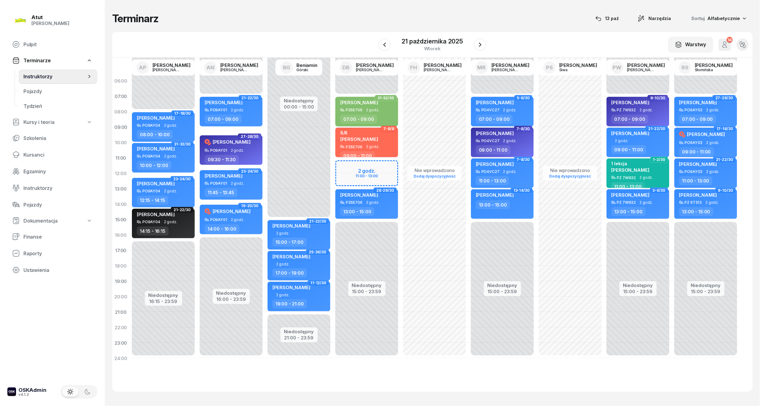
click at [391, 45] on div at bounding box center [385, 45] width 12 height 12
click at [385, 43] on icon "button" at bounding box center [384, 44] width 2 height 4
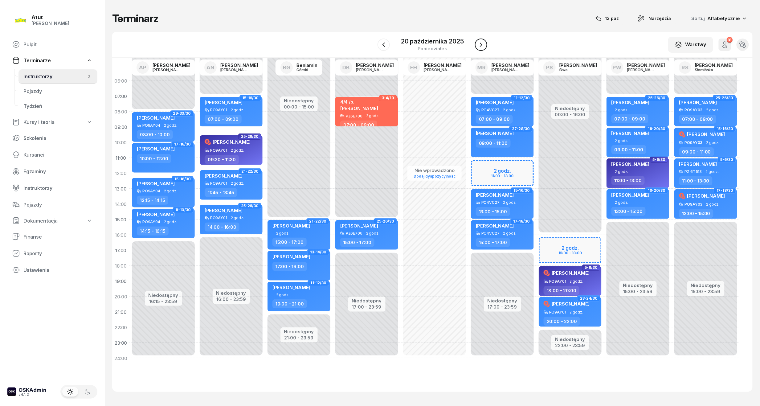
click at [481, 42] on icon "button" at bounding box center [481, 44] width 7 height 7
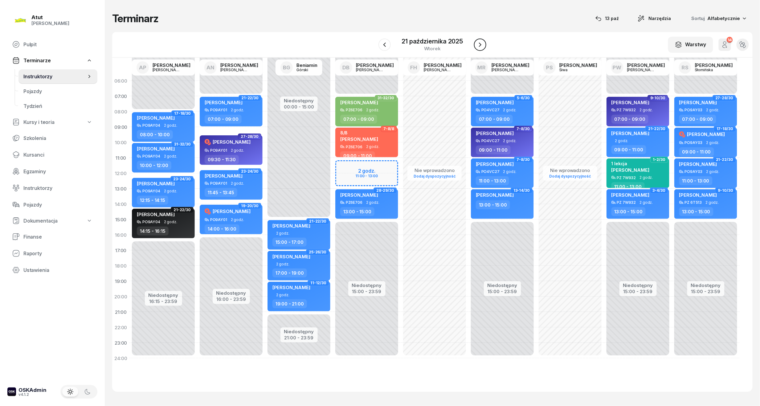
click at [481, 42] on icon "button" at bounding box center [480, 44] width 7 height 7
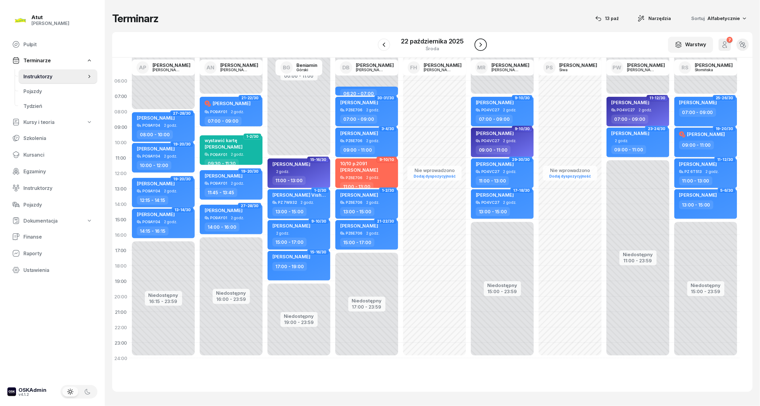
click at [481, 42] on icon "button" at bounding box center [480, 44] width 7 height 7
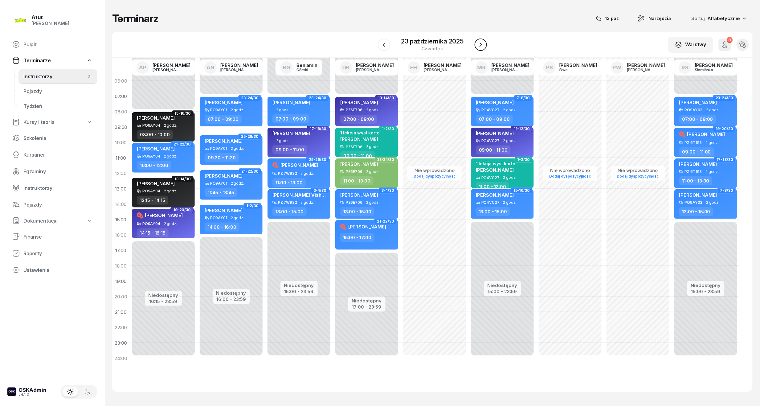
click at [481, 42] on icon "button" at bounding box center [480, 44] width 7 height 7
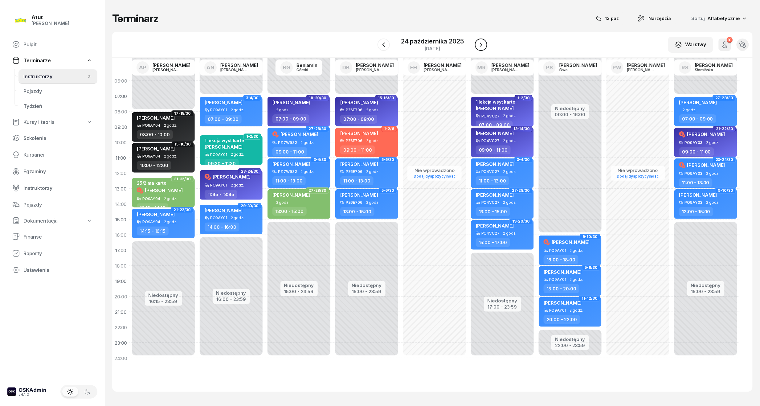
click at [481, 42] on icon "button" at bounding box center [481, 44] width 7 height 7
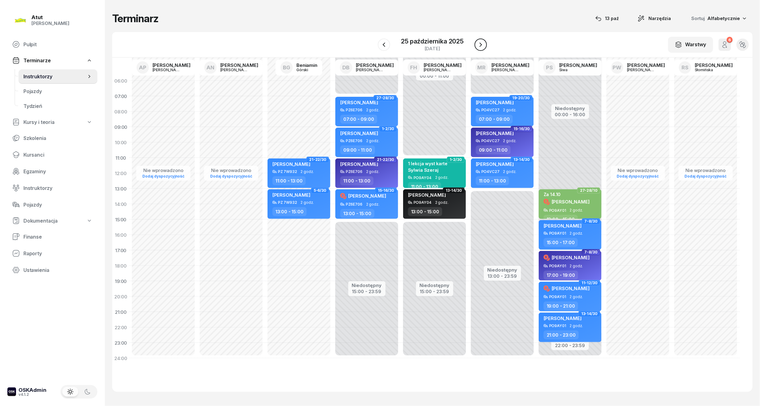
click at [481, 42] on icon "button" at bounding box center [480, 44] width 7 height 7
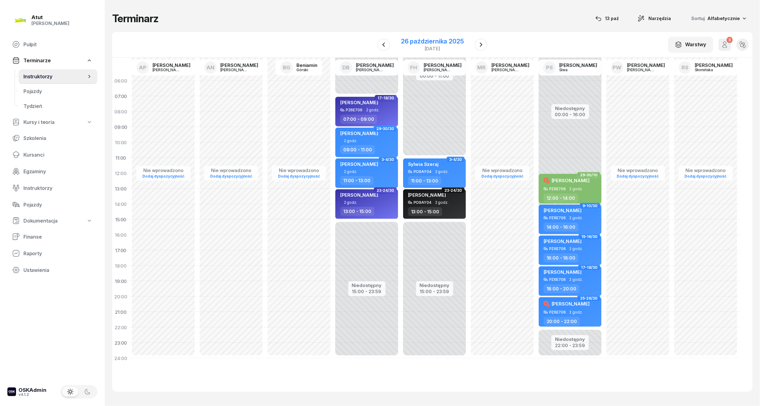
click at [458, 41] on div "26 października 2025" at bounding box center [432, 41] width 63 height 6
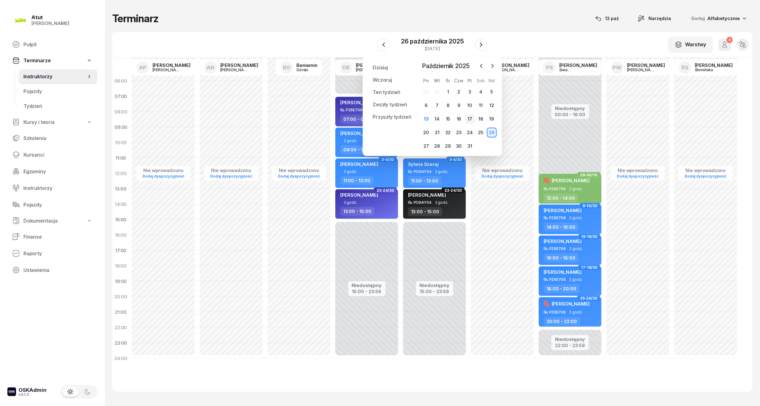
click at [468, 120] on div "17" at bounding box center [470, 119] width 10 height 10
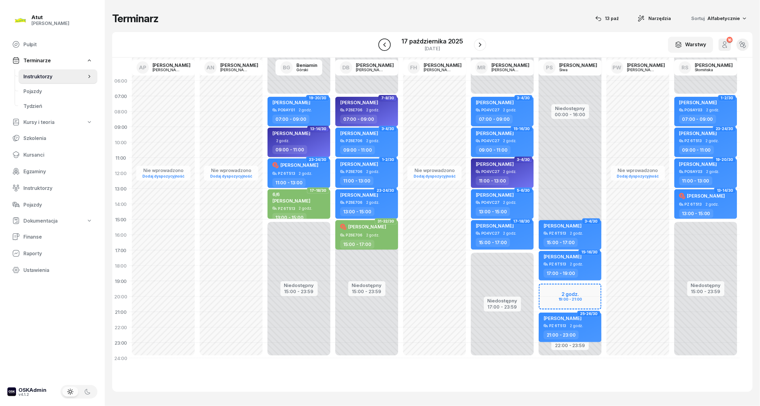
click at [387, 44] on icon "button" at bounding box center [384, 44] width 7 height 7
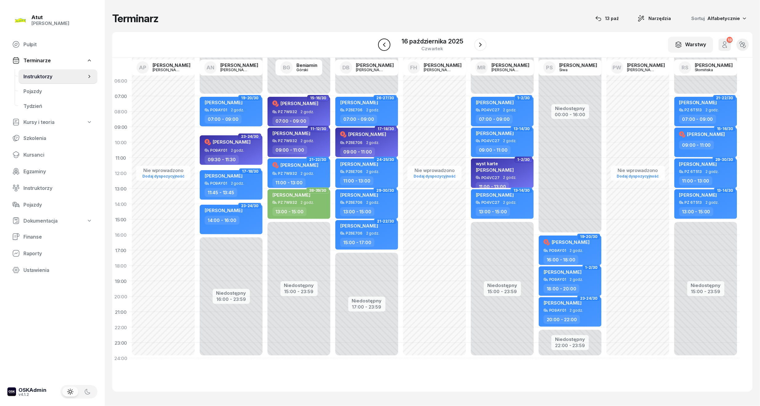
click at [387, 44] on icon "button" at bounding box center [384, 44] width 7 height 7
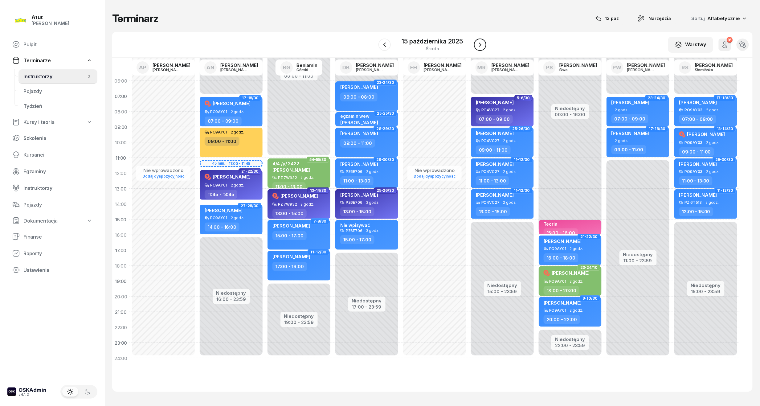
click at [479, 45] on icon "button" at bounding box center [480, 44] width 7 height 7
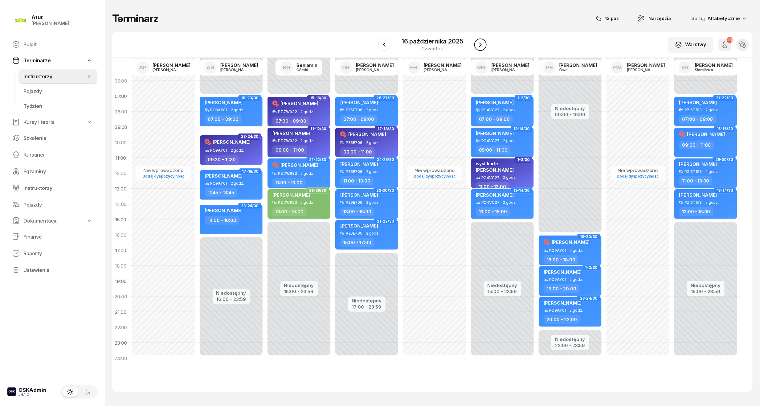
click at [479, 45] on icon "button" at bounding box center [480, 44] width 7 height 7
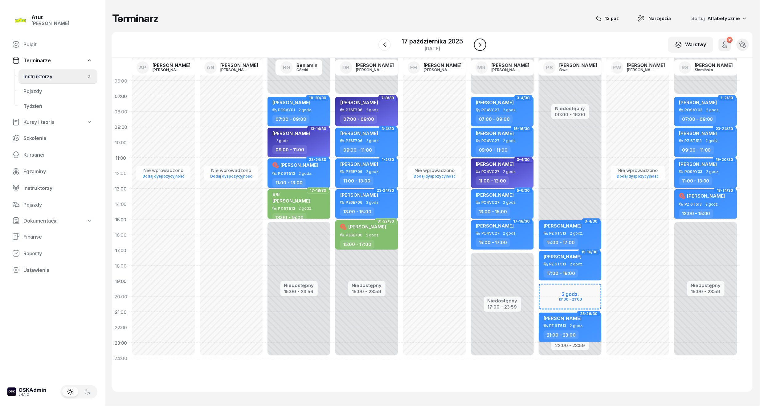
click at [479, 46] on icon "button" at bounding box center [480, 45] width 2 height 4
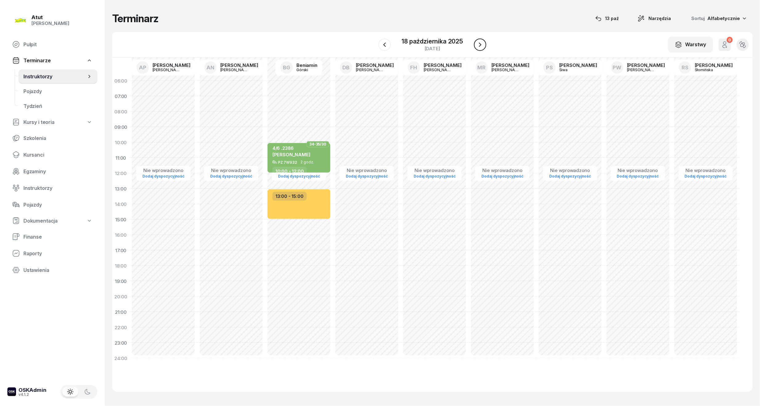
click at [479, 46] on icon "button" at bounding box center [480, 44] width 7 height 7
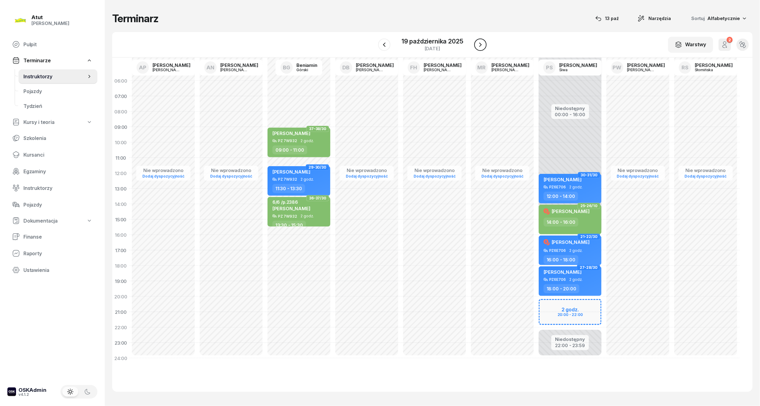
click at [479, 46] on icon "button" at bounding box center [480, 44] width 7 height 7
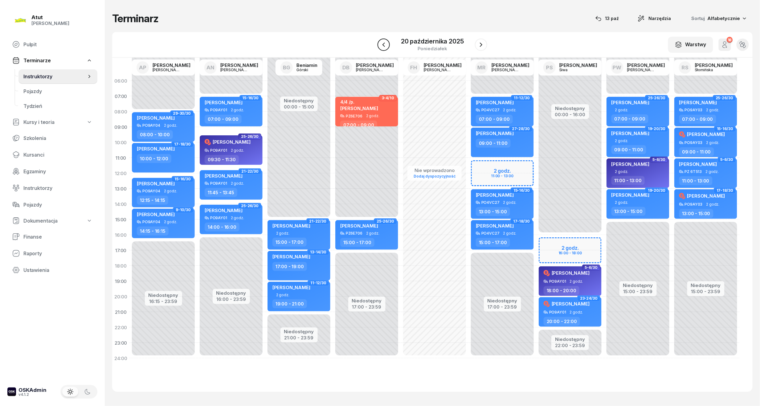
click at [380, 46] on icon "button" at bounding box center [383, 44] width 7 height 7
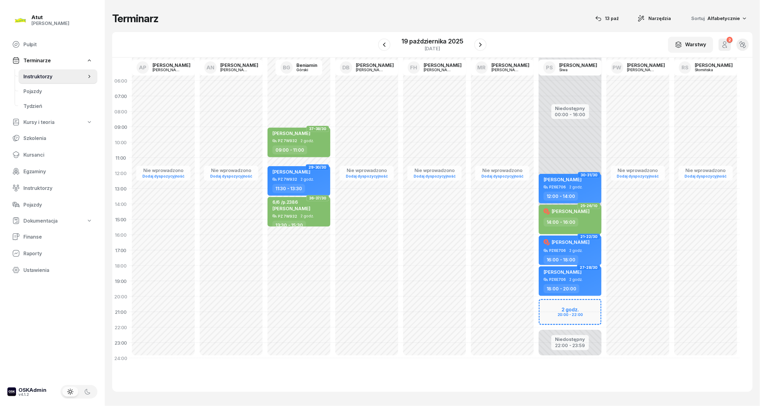
click at [594, 309] on div "Niedostępny 00:00 - 16:00 Niedostępny 22:00 - 23:59 2 godz. 20:00 - 22:00 30-31…" at bounding box center [570, 219] width 68 height 293
select select "20"
select select "22"
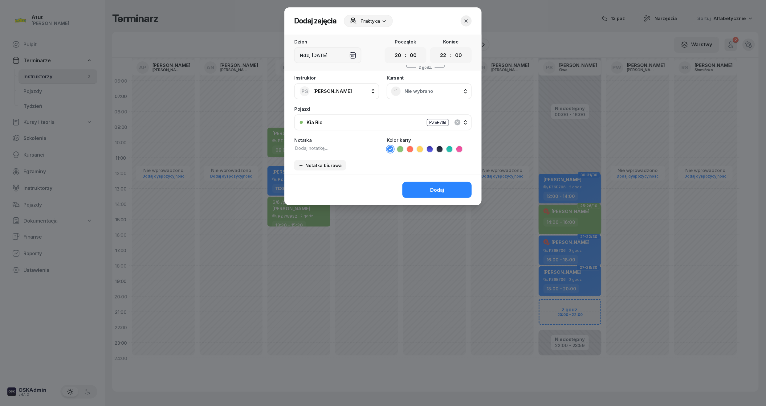
click at [420, 93] on span "Nie wybrano" at bounding box center [436, 91] width 63 height 6
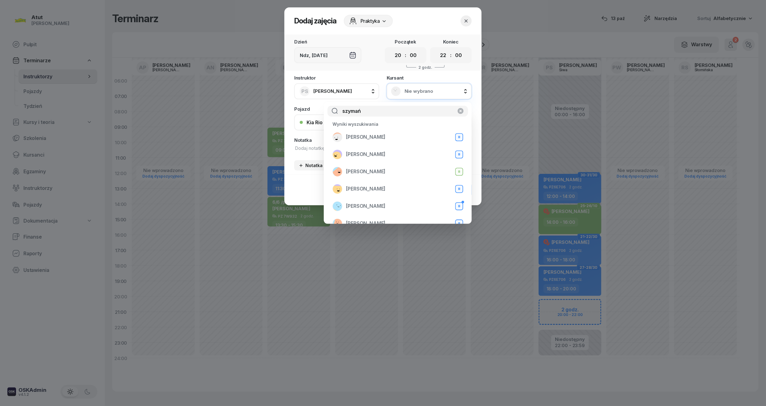
type input "szymań"
click at [469, 20] on icon "button" at bounding box center [466, 21] width 6 height 6
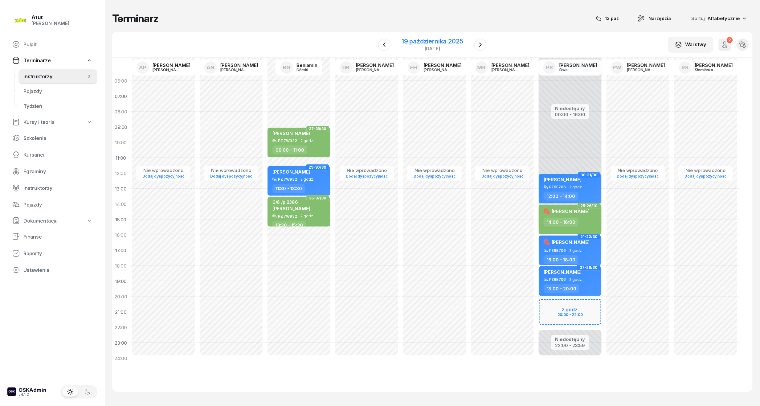
click at [439, 46] on div "[DATE]" at bounding box center [433, 48] width 62 height 5
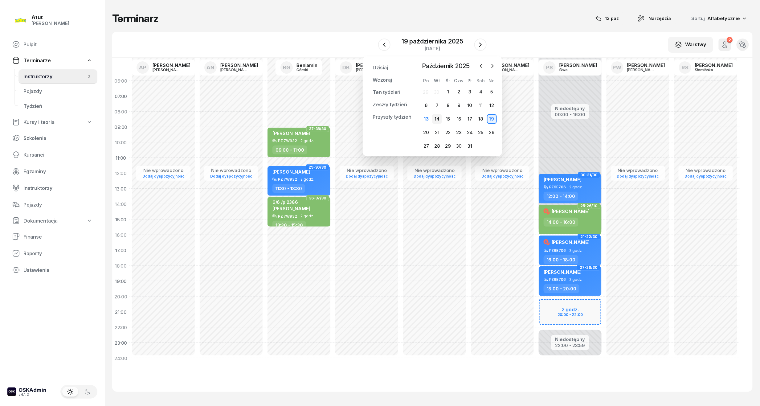
click at [437, 118] on div "14" at bounding box center [437, 119] width 10 height 10
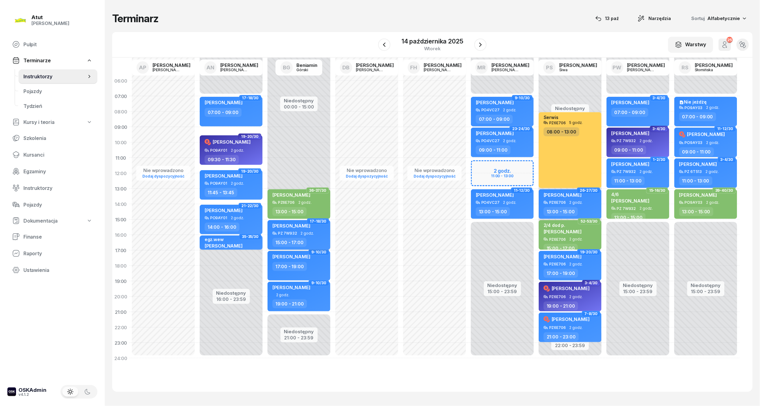
click at [300, 221] on div "[PERSON_NAME] PZ 7W932 2 godz. 15:00 - 17:00" at bounding box center [299, 235] width 63 height 30
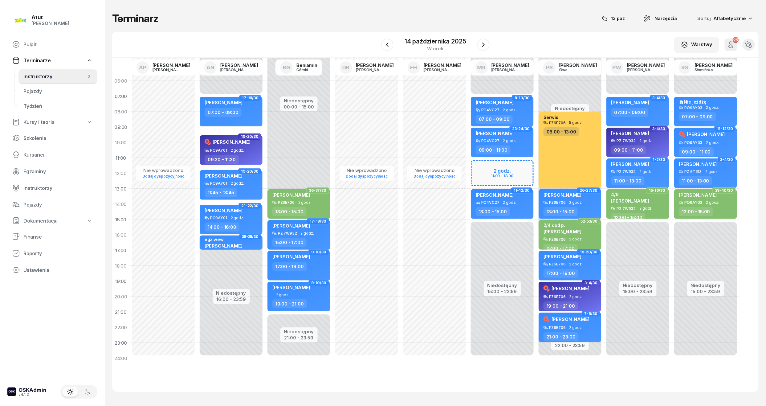
select select "15"
select select "17"
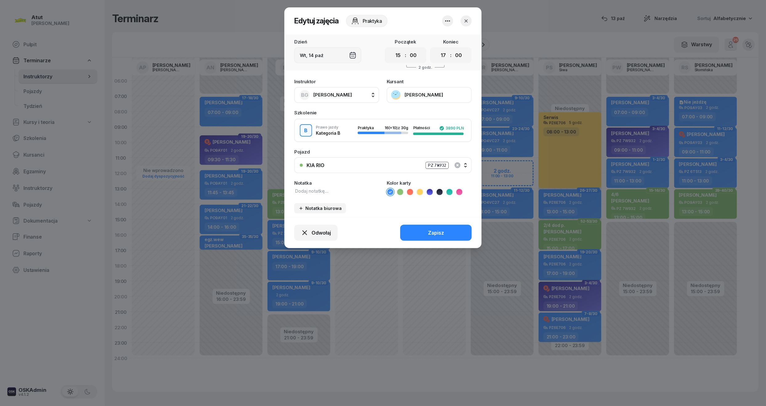
click at [417, 93] on button "[PERSON_NAME]" at bounding box center [429, 95] width 85 height 16
drag, startPoint x: 466, startPoint y: 18, endPoint x: 463, endPoint y: 23, distance: 5.2
click at [463, 22] on button "button" at bounding box center [466, 20] width 11 height 11
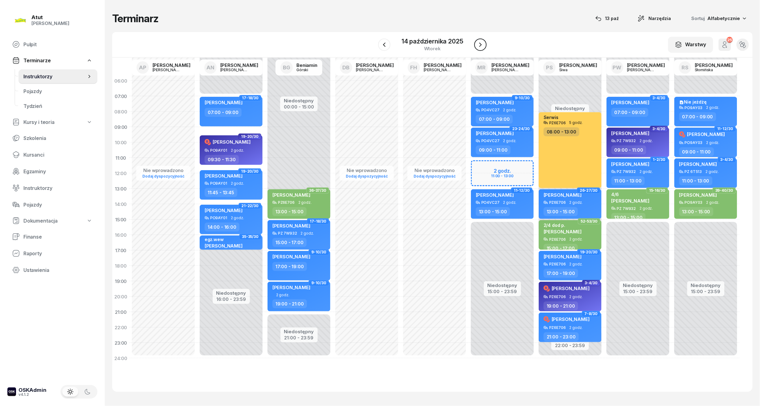
click at [482, 45] on icon "button" at bounding box center [480, 44] width 7 height 7
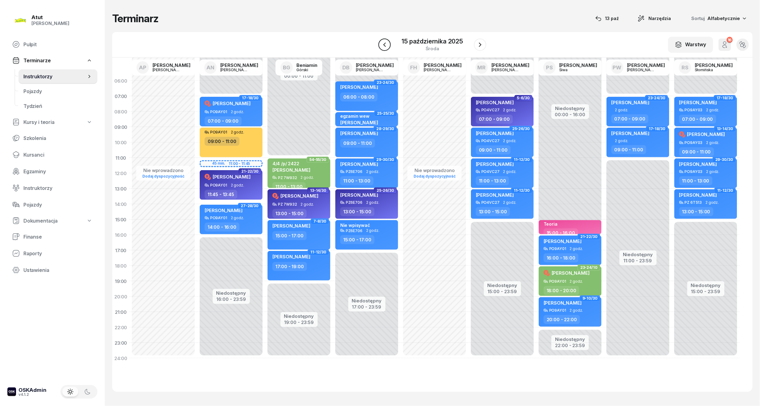
click at [388, 46] on icon "button" at bounding box center [384, 44] width 7 height 7
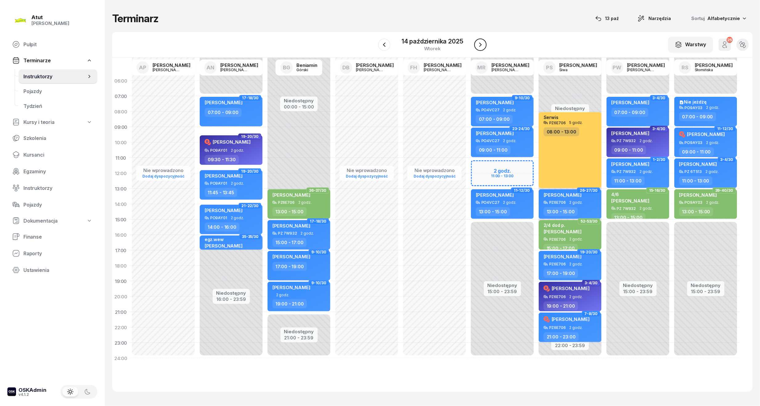
click at [479, 40] on button "button" at bounding box center [480, 45] width 12 height 12
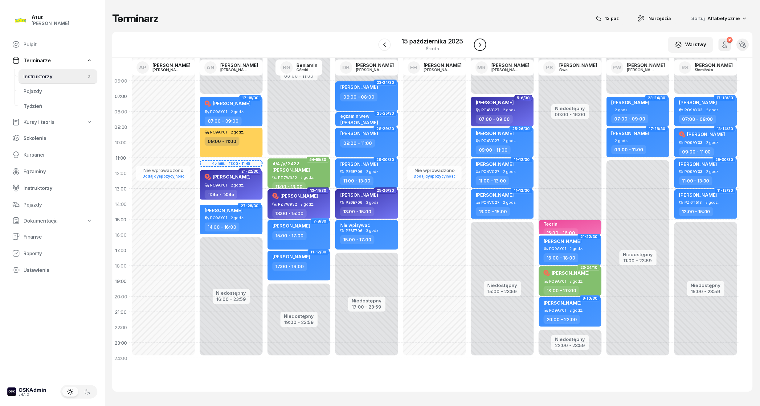
click at [479, 40] on button "button" at bounding box center [480, 45] width 12 height 12
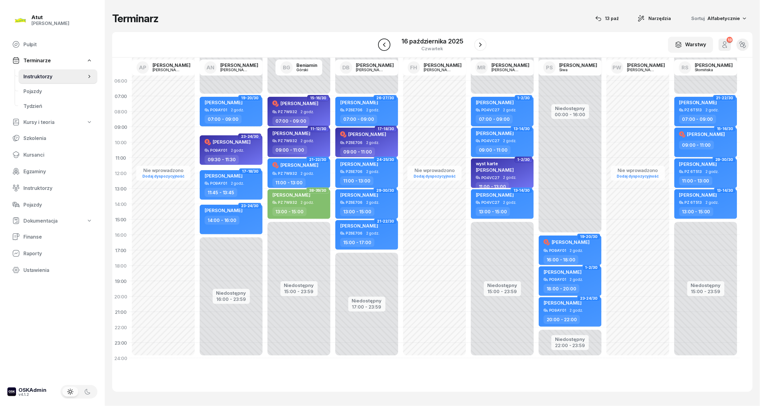
click at [383, 43] on icon "button" at bounding box center [384, 44] width 7 height 7
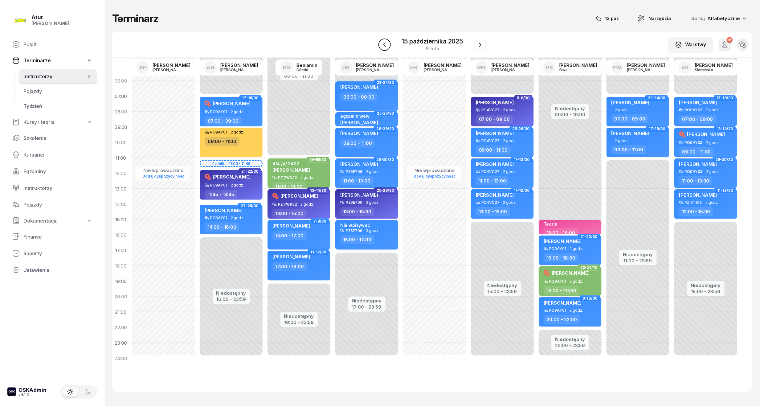
click at [383, 43] on icon "button" at bounding box center [384, 44] width 7 height 7
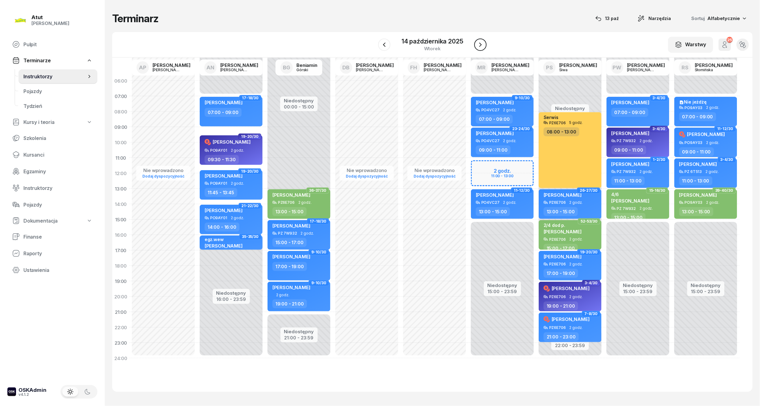
click at [482, 43] on icon "button" at bounding box center [480, 44] width 7 height 7
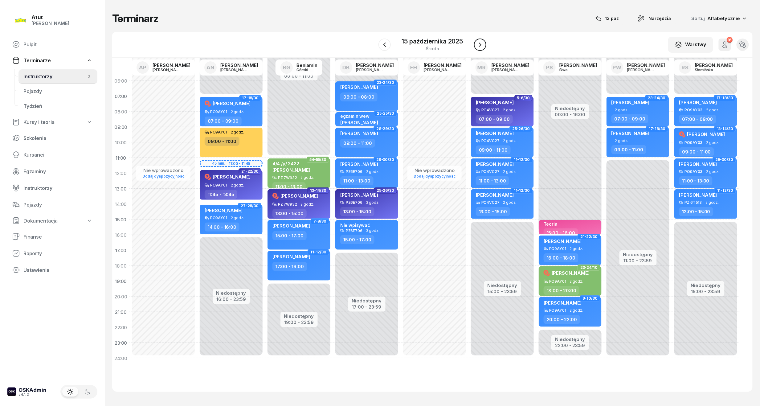
click at [485, 46] on button "button" at bounding box center [480, 45] width 12 height 12
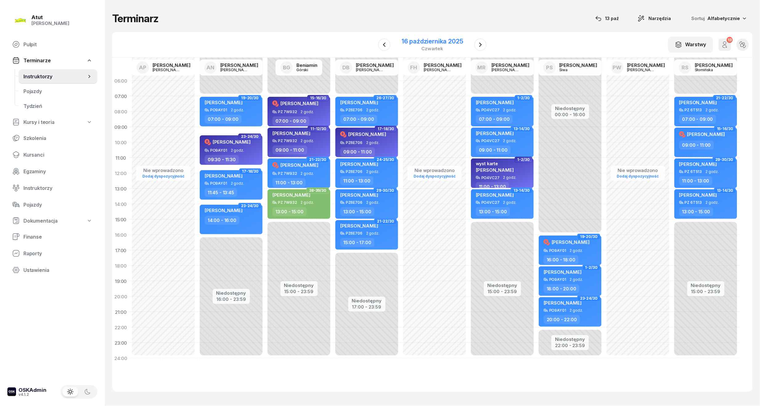
click at [424, 43] on div "16 października 2025" at bounding box center [433, 41] width 62 height 6
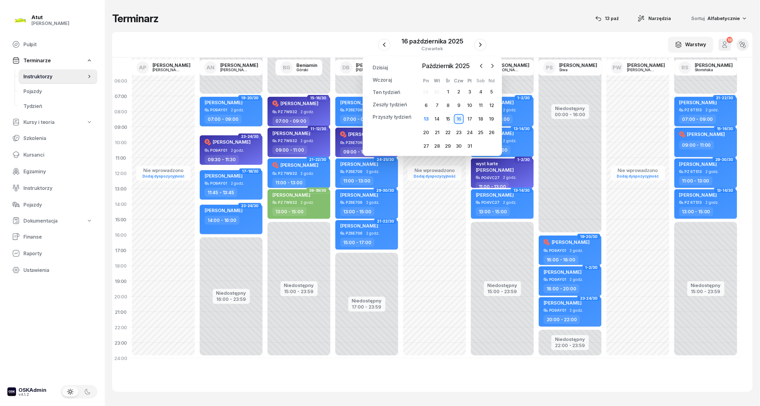
drag, startPoint x: 31, startPoint y: 156, endPoint x: 135, endPoint y: 115, distance: 111.6
click at [31, 156] on span "Kursanci" at bounding box center [57, 155] width 69 height 6
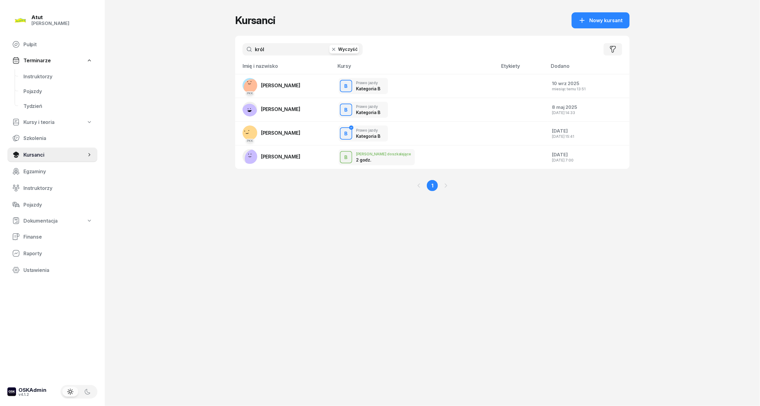
drag, startPoint x: 285, startPoint y: 47, endPoint x: 154, endPoint y: 53, distance: 130.9
click at [160, 52] on div "Atut [PERSON_NAME] Pulpit Terminarze Instruktorzy Pojazdy Tydzień Kursy i teori…" at bounding box center [380, 203] width 760 height 406
type input "[PERSON_NAME]"
click at [301, 82] on link "PKK [PERSON_NAME]" at bounding box center [272, 85] width 58 height 15
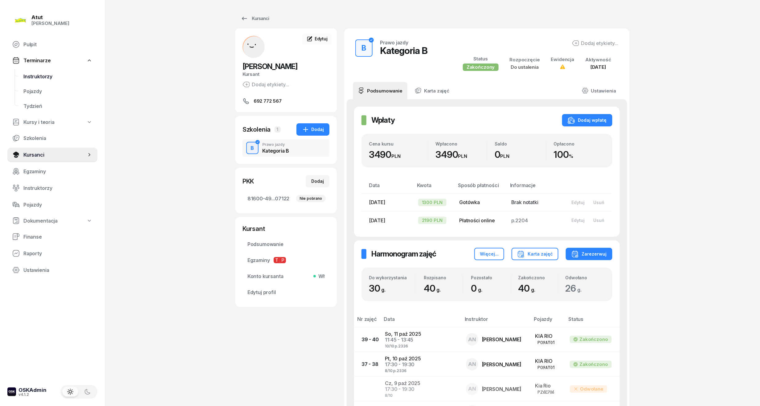
click at [35, 75] on span "Instruktorzy" at bounding box center [57, 77] width 69 height 6
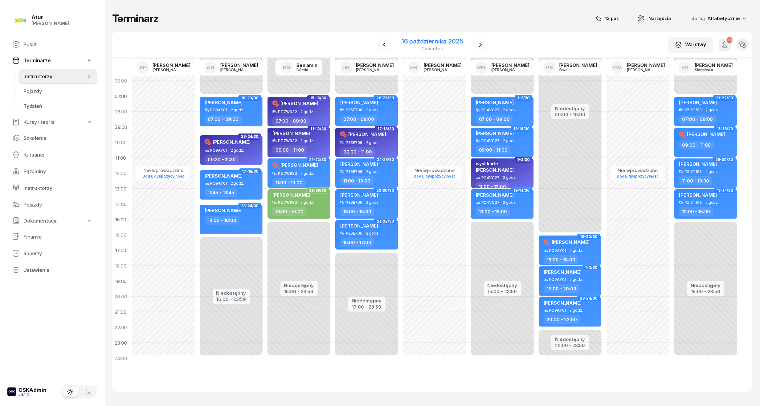
click at [409, 48] on div "czwartek" at bounding box center [433, 48] width 62 height 5
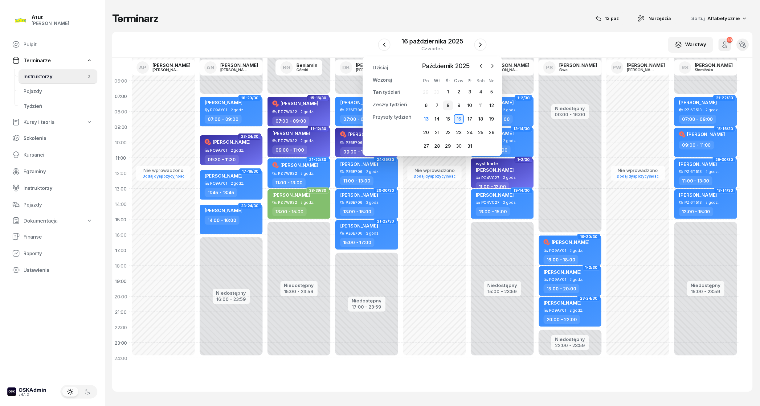
click at [447, 106] on div "8" at bounding box center [448, 106] width 10 height 10
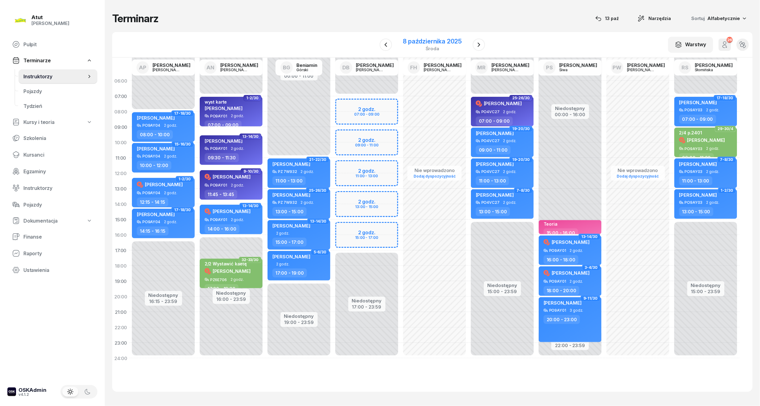
click at [429, 47] on div "środa" at bounding box center [432, 48] width 59 height 5
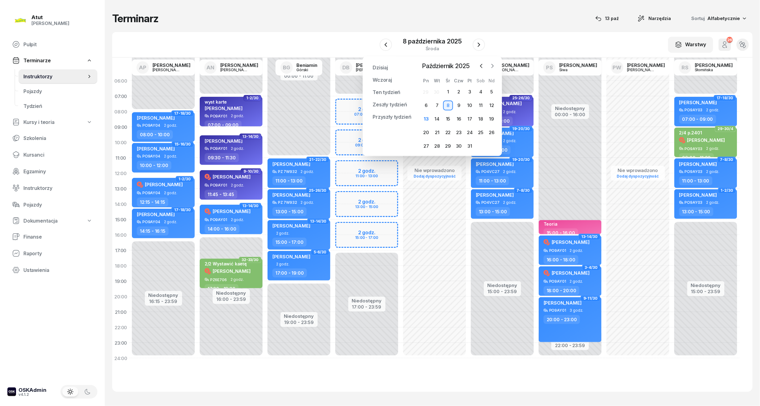
click at [491, 67] on icon "button" at bounding box center [493, 66] width 6 height 6
click at [228, 144] on div "[PERSON_NAME]" at bounding box center [224, 142] width 38 height 9
select select "09"
select select "30"
select select "11"
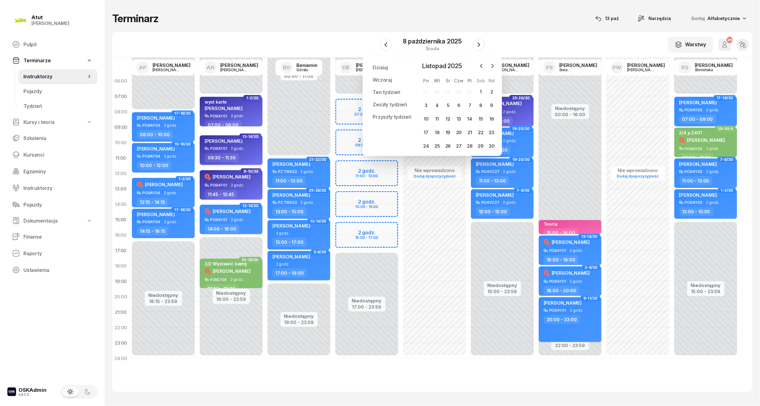
select select "30"
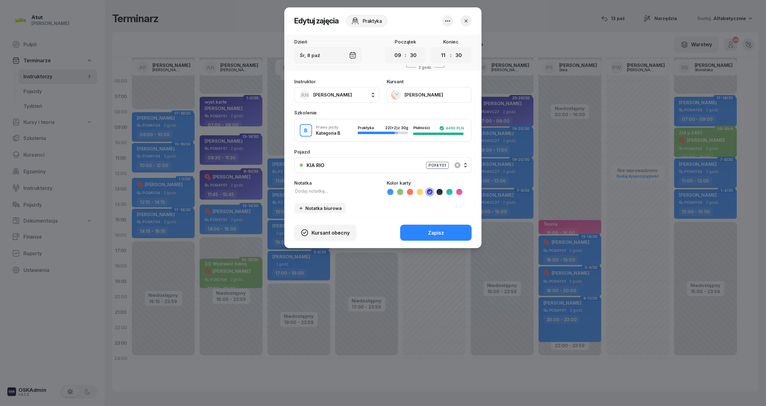
click at [415, 92] on button "[PERSON_NAME]" at bounding box center [429, 95] width 85 height 16
click at [411, 112] on div "Otwórz profil" at bounding box center [407, 115] width 30 height 6
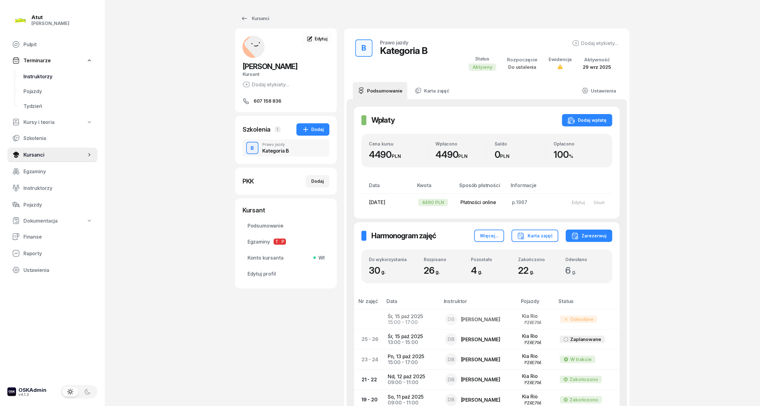
drag, startPoint x: 37, startPoint y: 72, endPoint x: 42, endPoint y: 72, distance: 4.9
click at [37, 72] on link "Instruktorzy" at bounding box center [57, 76] width 79 height 15
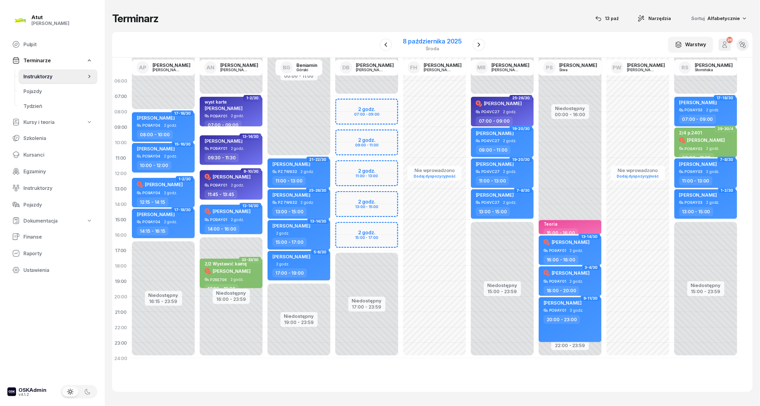
click at [427, 41] on div "8 października 2025" at bounding box center [432, 41] width 59 height 6
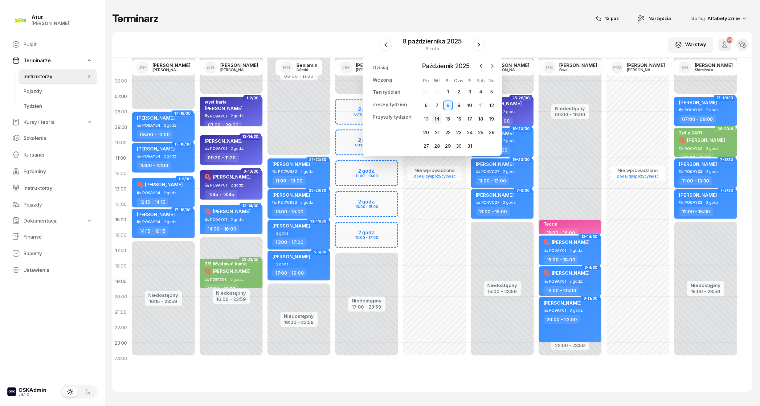
click at [440, 121] on div "14" at bounding box center [437, 119] width 10 height 10
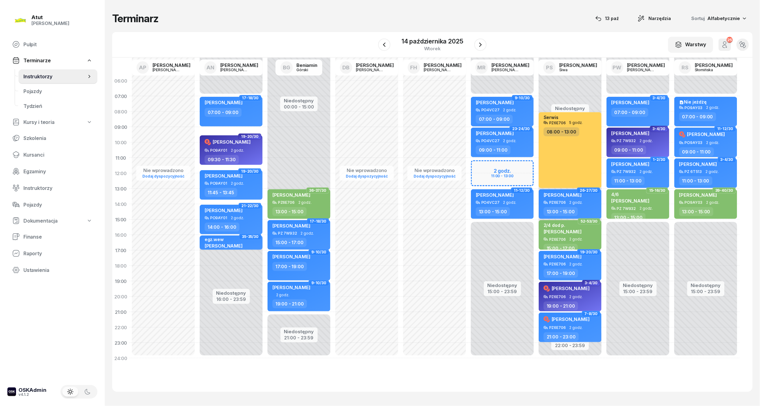
click at [475, 40] on div at bounding box center [480, 45] width 12 height 12
click at [484, 42] on icon "button" at bounding box center [480, 44] width 7 height 7
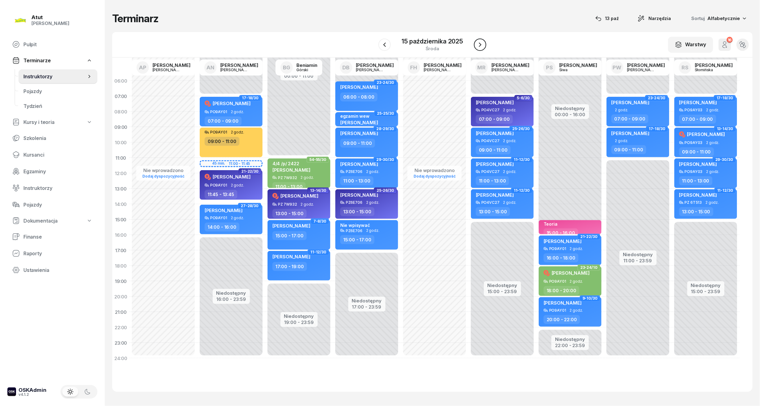
click at [484, 42] on button "button" at bounding box center [480, 45] width 12 height 12
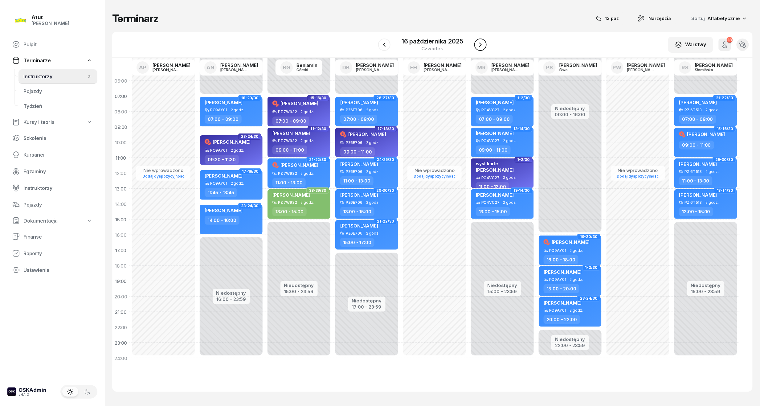
click at [484, 42] on button "button" at bounding box center [480, 45] width 12 height 12
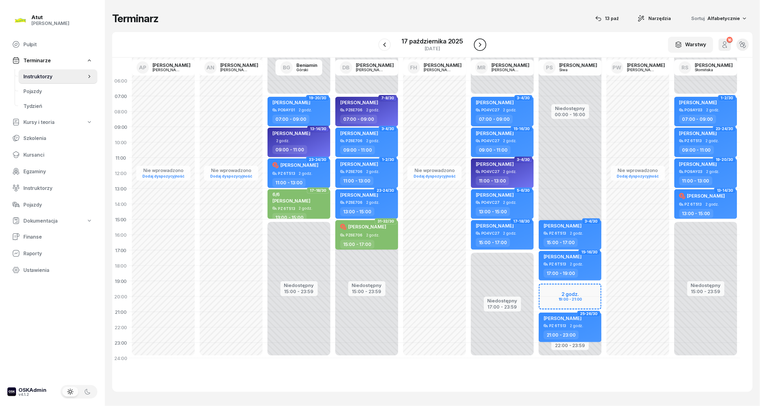
click at [484, 42] on button "button" at bounding box center [480, 45] width 12 height 12
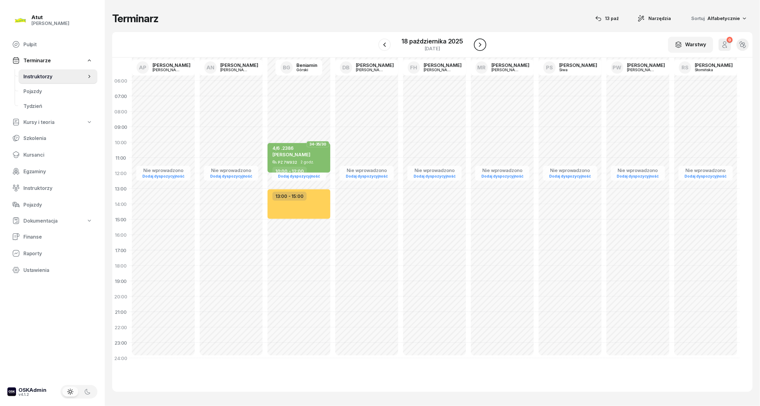
click at [483, 41] on icon "button" at bounding box center [480, 44] width 7 height 7
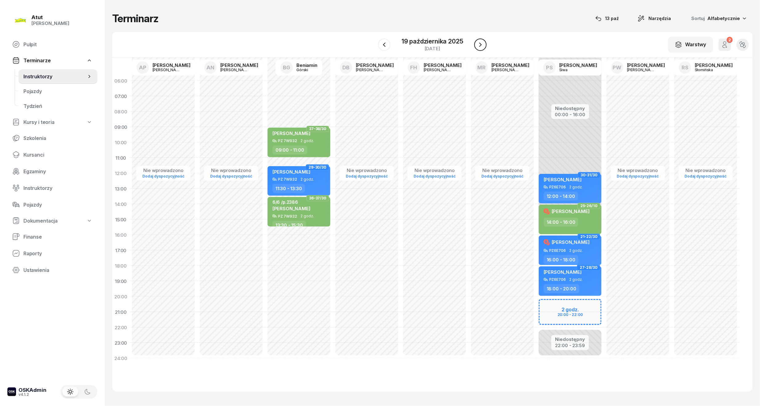
click at [483, 41] on icon "button" at bounding box center [480, 44] width 7 height 7
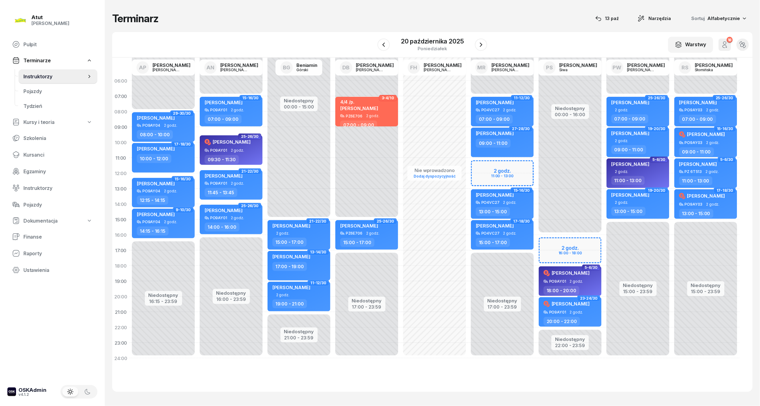
click at [502, 168] on div "Niedostępny 00:00 - 07:00 Niedostępny 17:00 - 23:59 2 godz. 11:00 - 13:00 11-12…" at bounding box center [503, 219] width 68 height 293
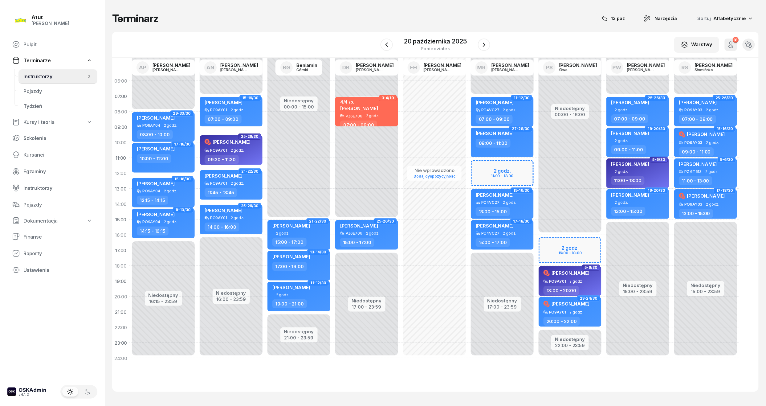
select select "11"
select select "13"
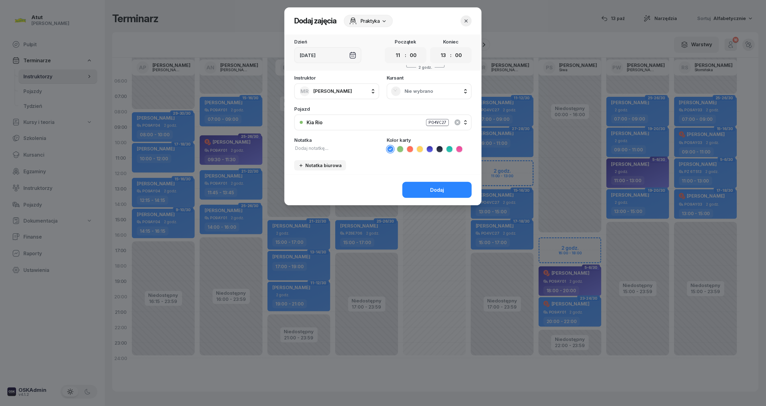
click at [421, 89] on span "Nie wybrano" at bounding box center [436, 91] width 63 height 6
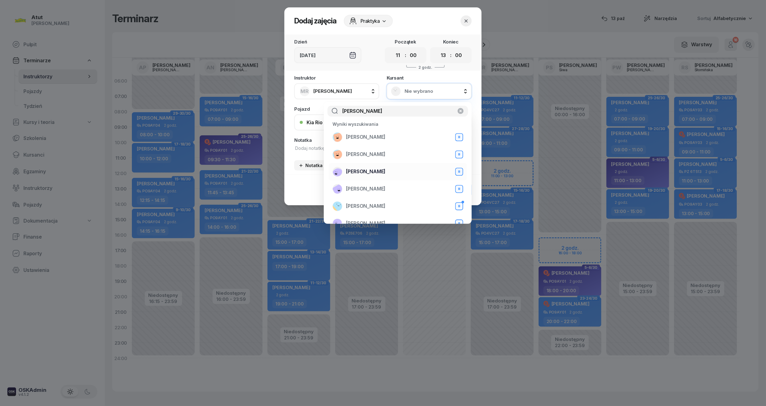
type input "[PERSON_NAME]"
click at [366, 170] on span "[PERSON_NAME]" at bounding box center [365, 172] width 39 height 6
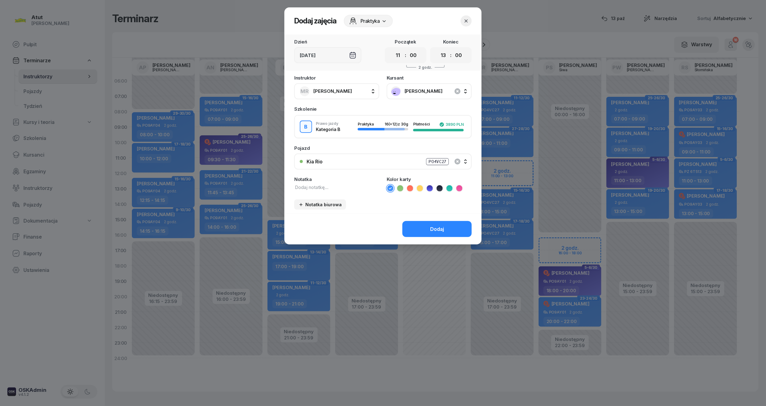
click at [443, 225] on button "Dodaj" at bounding box center [437, 229] width 69 height 16
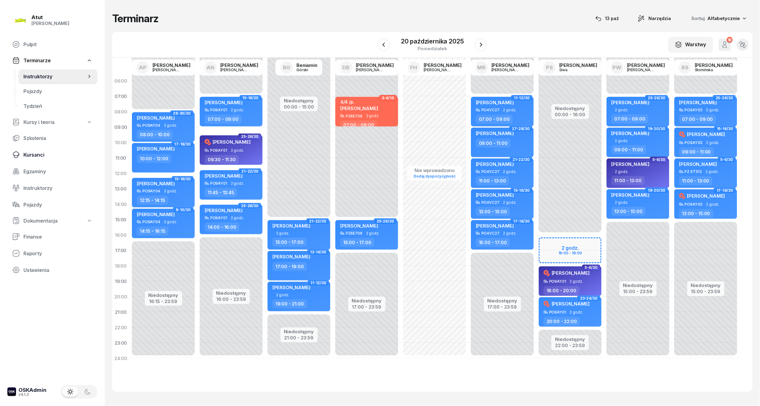
click at [26, 150] on link "Kursanci" at bounding box center [52, 154] width 90 height 15
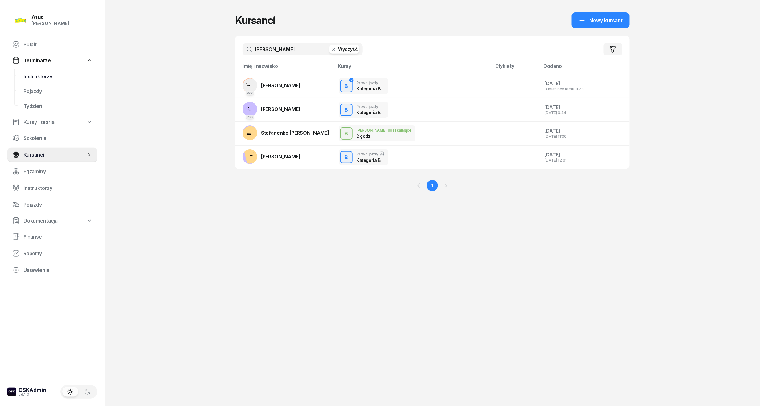
click at [24, 72] on link "Instruktorzy" at bounding box center [57, 76] width 79 height 15
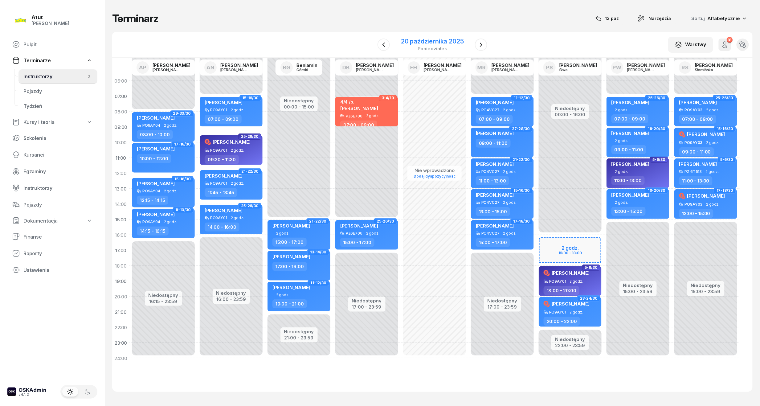
click at [435, 39] on div "20 października 2025" at bounding box center [432, 41] width 63 height 6
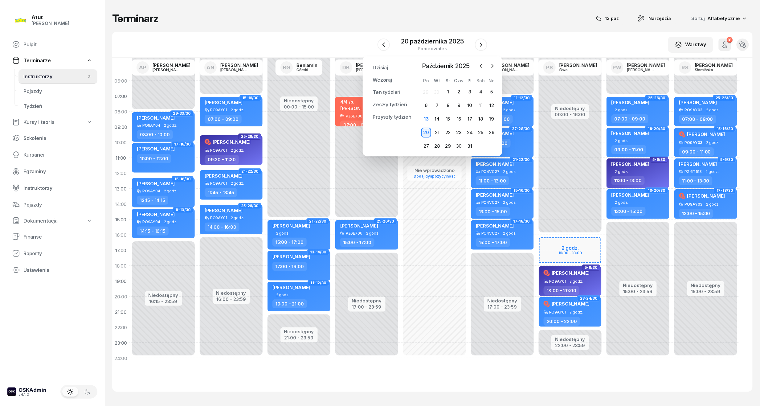
click at [426, 113] on div "29 30 1 2 3 4 5 6 7 8 9 10 11 12 13 14 15 16 17 18 19 20 21 22 23 24 25 26 27 2…" at bounding box center [459, 119] width 76 height 64
click at [425, 118] on div "13" at bounding box center [426, 119] width 10 height 10
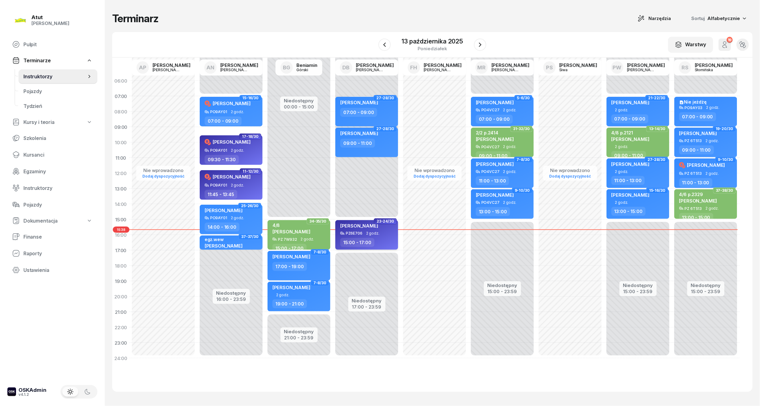
click at [365, 232] on div "PZ6E706 2 godz." at bounding box center [367, 233] width 54 height 4
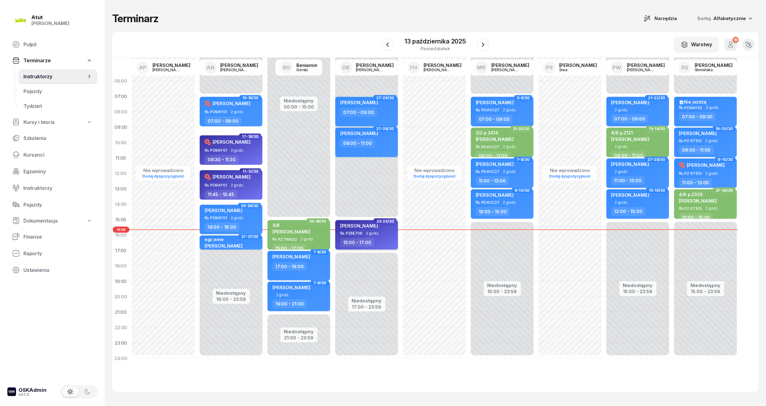
select select "15"
select select "17"
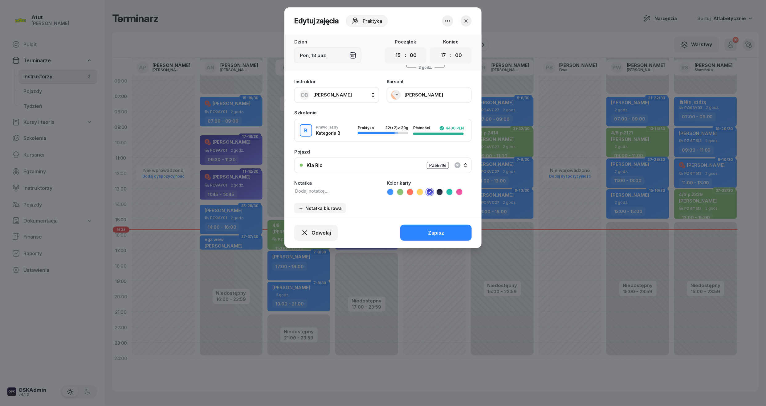
click at [441, 91] on button "[PERSON_NAME]" at bounding box center [429, 95] width 85 height 16
click at [420, 115] on div "Otwórz profil" at bounding box center [407, 115] width 30 height 6
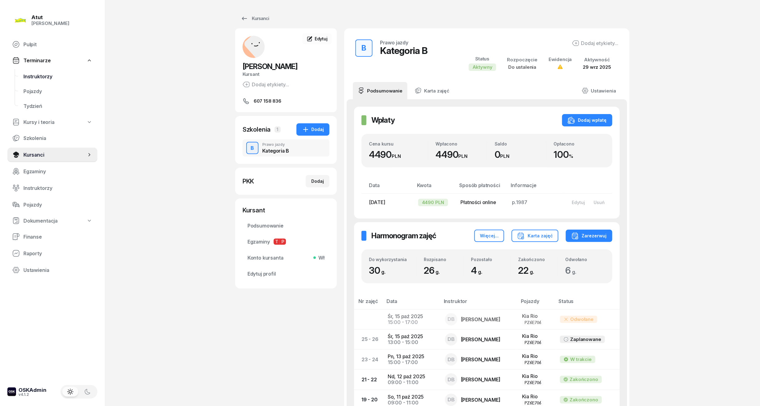
click at [36, 74] on span "Instruktorzy" at bounding box center [57, 77] width 69 height 6
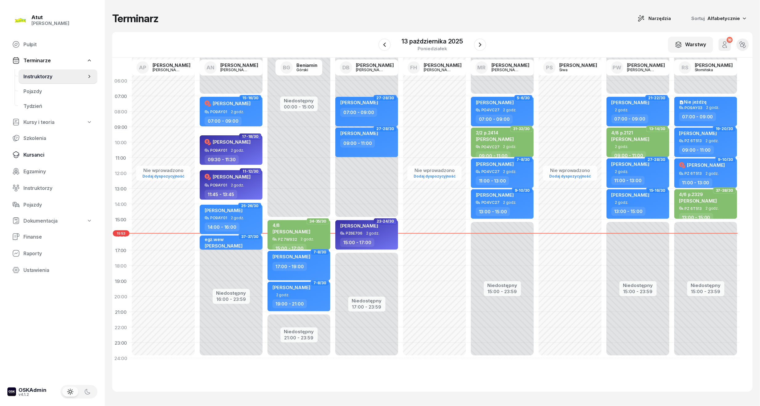
click at [33, 161] on link "Kursanci" at bounding box center [52, 154] width 90 height 15
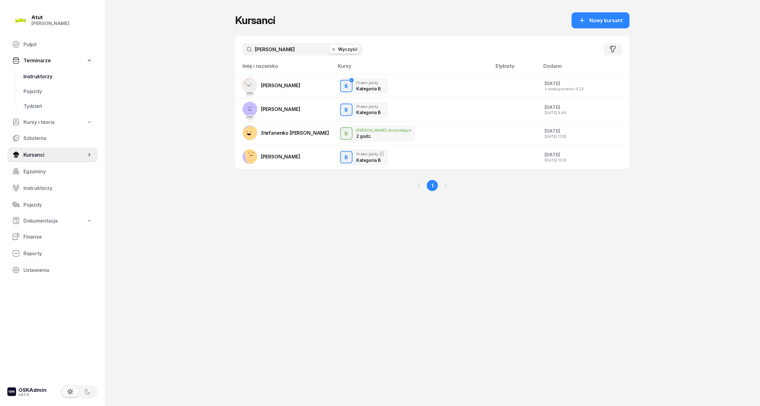
click at [46, 75] on span "Instruktorzy" at bounding box center [57, 77] width 69 height 6
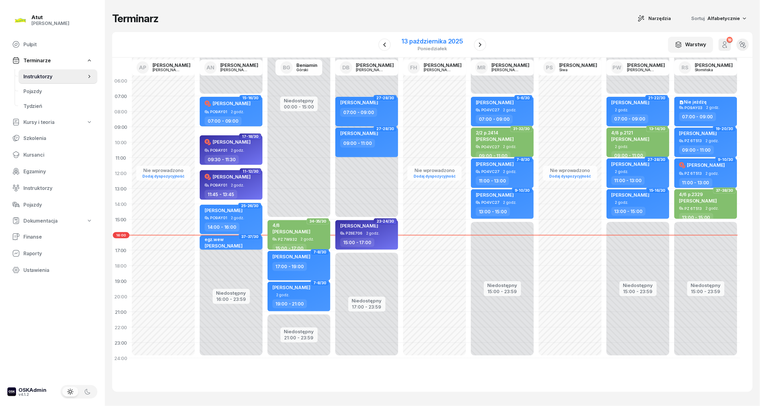
click at [445, 39] on div "13 października 2025" at bounding box center [432, 41] width 61 height 6
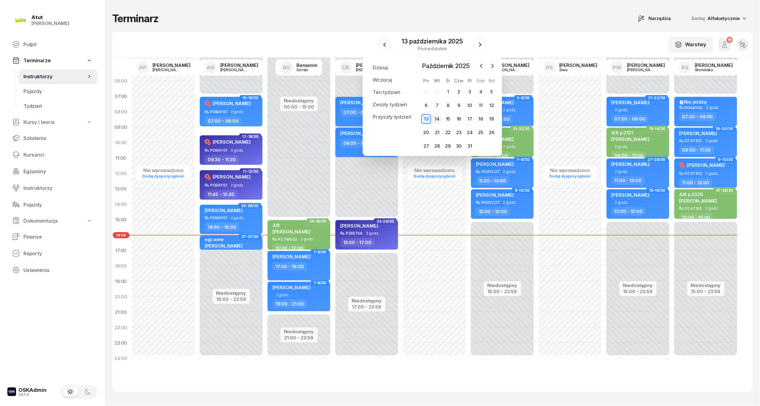
click at [438, 119] on div "14" at bounding box center [437, 119] width 10 height 10
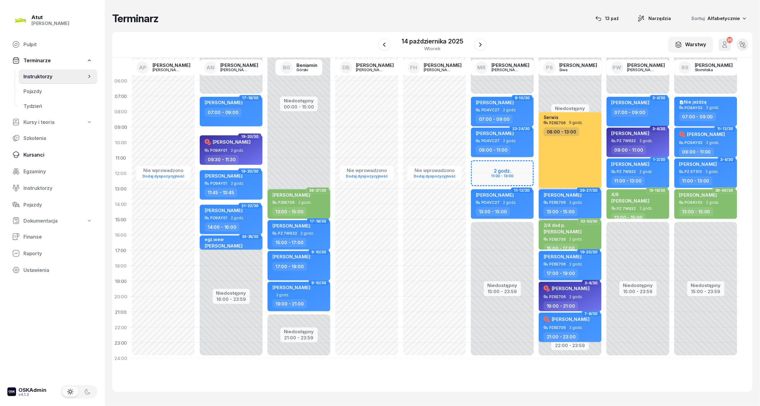
click at [33, 153] on span "Kursanci" at bounding box center [57, 155] width 69 height 6
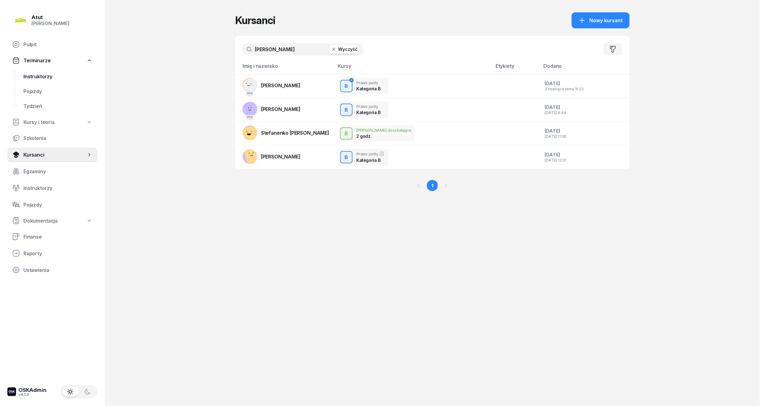
click at [48, 72] on link "Instruktorzy" at bounding box center [57, 76] width 79 height 15
